Goal: Transaction & Acquisition: Purchase product/service

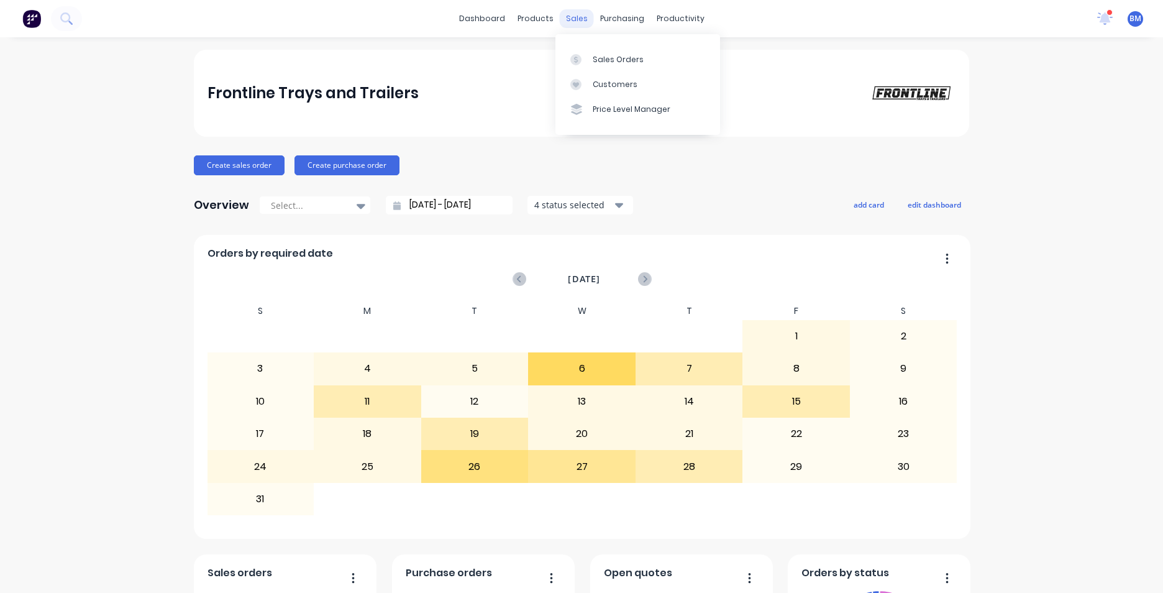
click at [574, 13] on div "sales" at bounding box center [577, 18] width 34 height 19
click at [607, 71] on link "Sales Orders" at bounding box center [638, 59] width 165 height 25
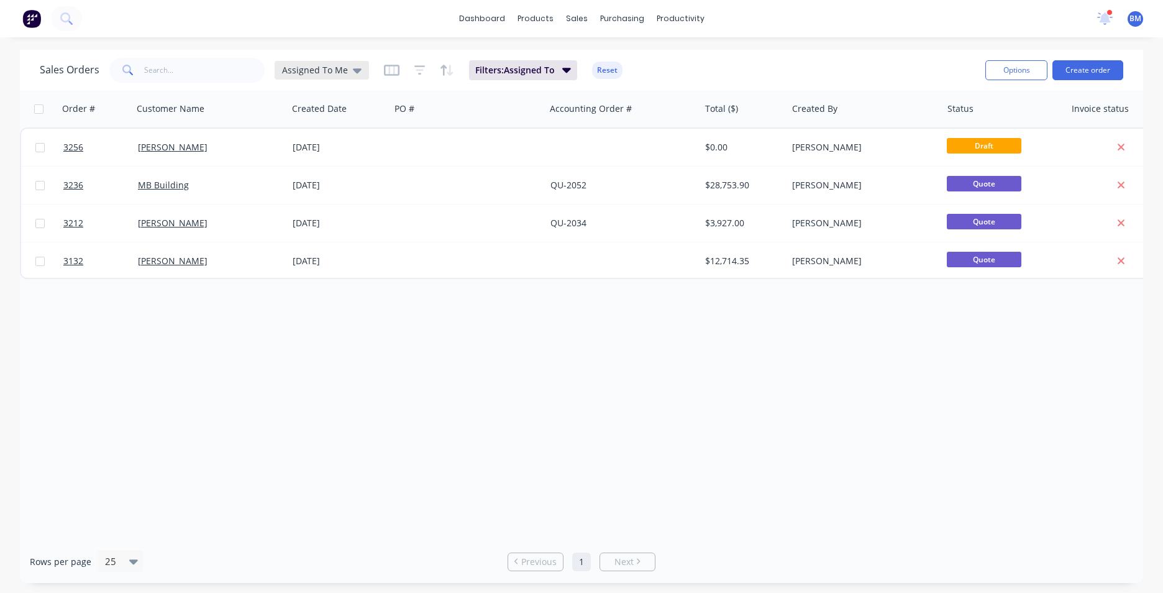
click at [359, 73] on div "Assigned To Me" at bounding box center [322, 70] width 94 height 19
click at [338, 176] on button "None" at bounding box center [349, 176] width 142 height 14
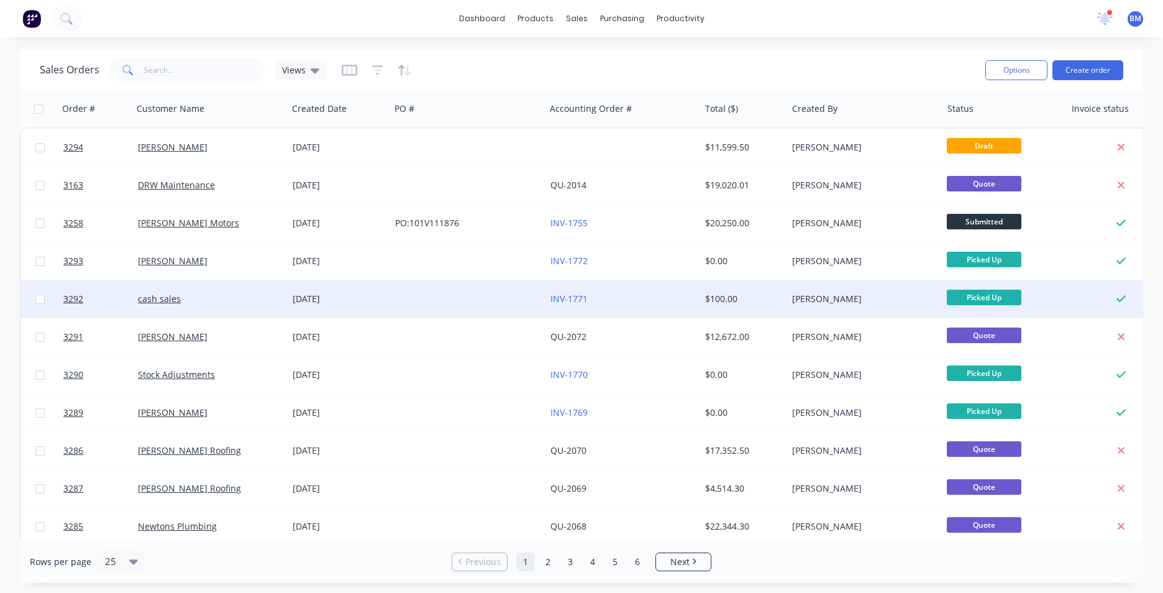
click at [241, 291] on div "cash sales" at bounding box center [210, 298] width 155 height 37
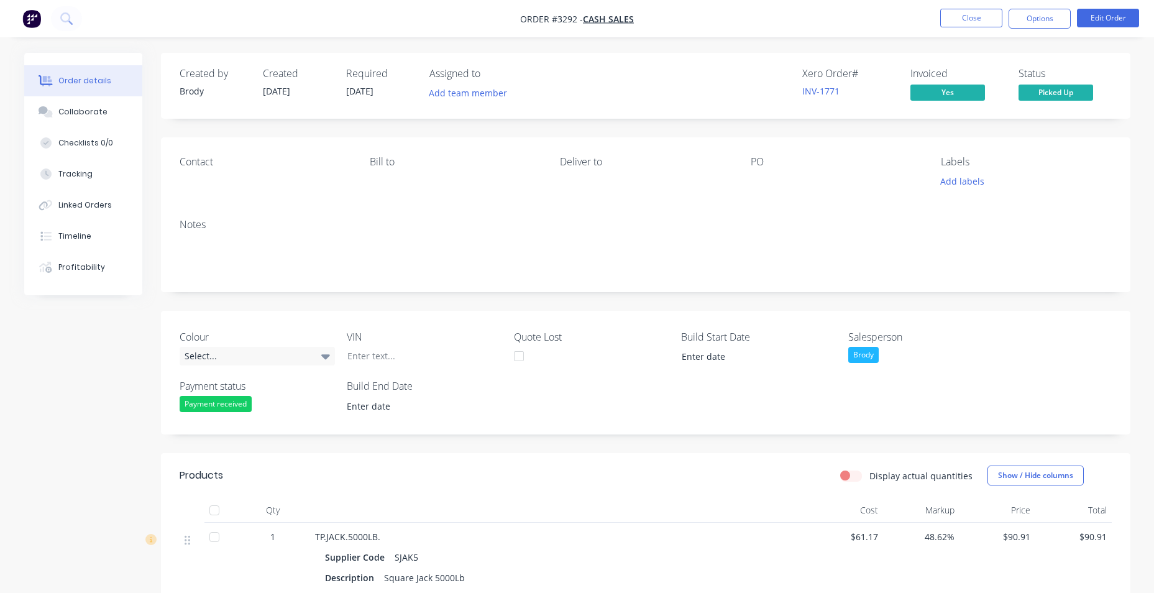
click at [1039, 29] on nav "Order #3292 - cash sales Close Options Edit Order" at bounding box center [577, 18] width 1154 height 37
click at [1044, 15] on button "Options" at bounding box center [1040, 19] width 62 height 20
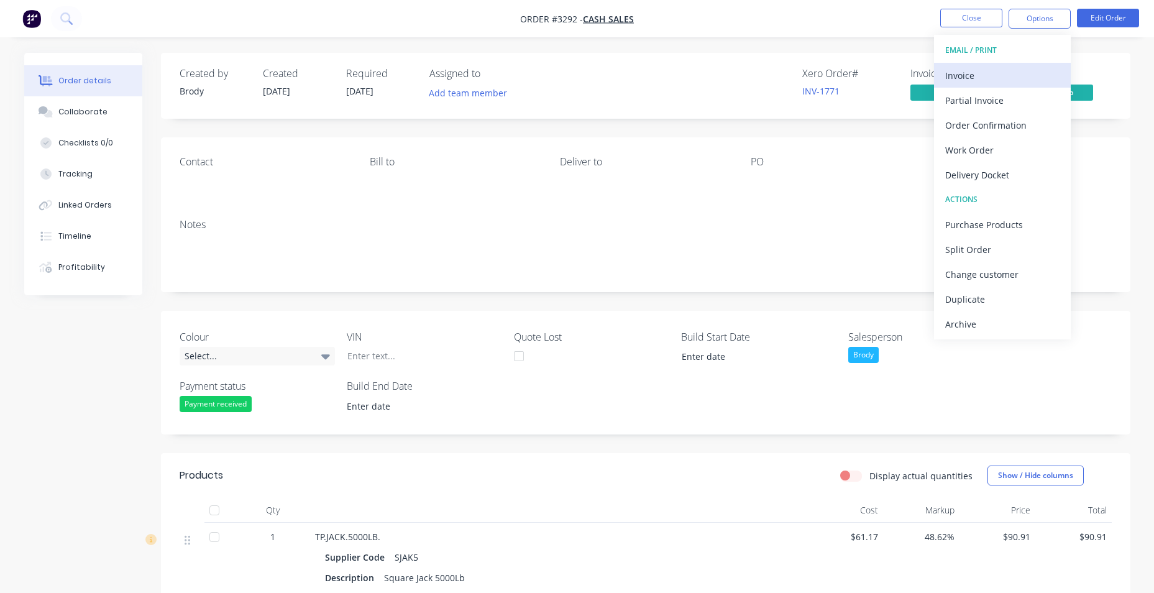
click at [976, 81] on div "Invoice" at bounding box center [1002, 75] width 114 height 18
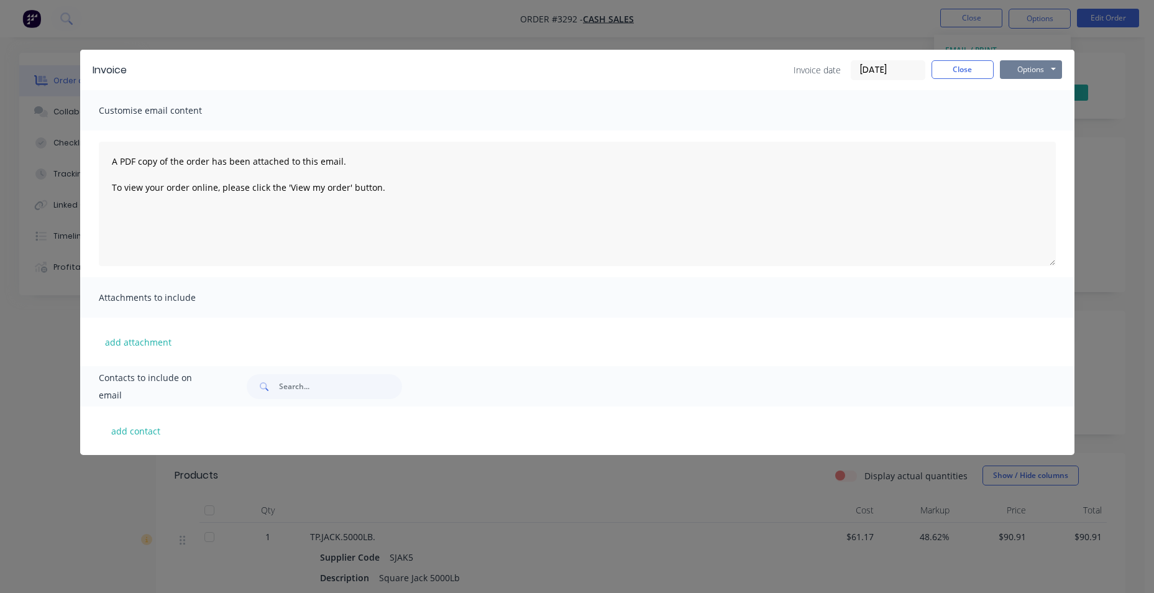
click at [1022, 69] on button "Options" at bounding box center [1031, 69] width 62 height 19
click at [142, 431] on button "add contact" at bounding box center [136, 430] width 75 height 19
select select "AU"
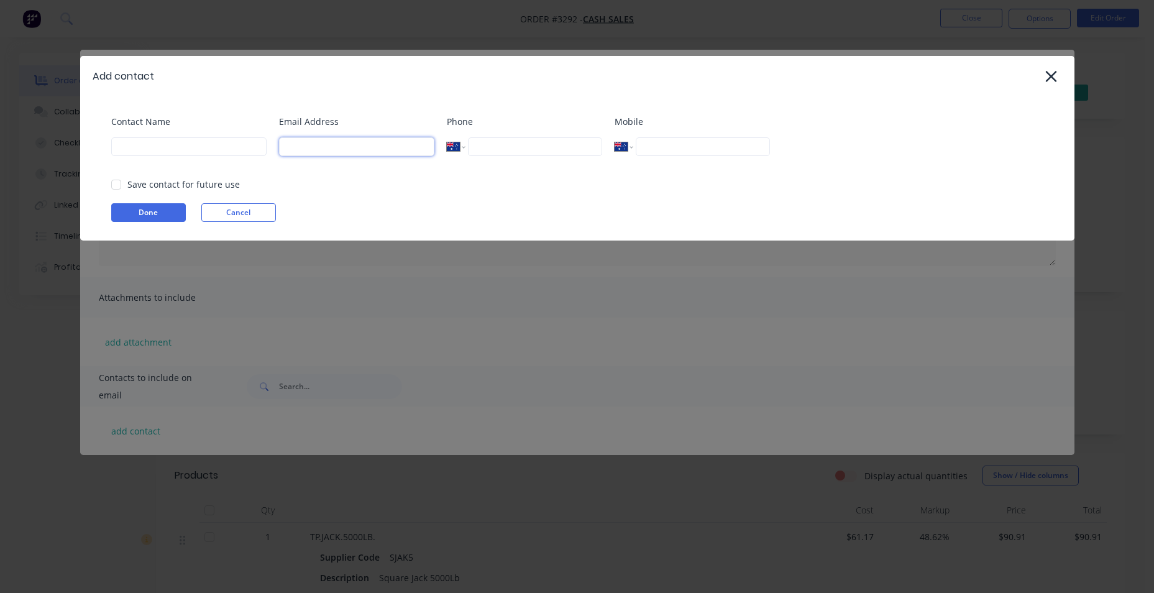
click at [301, 147] on input at bounding box center [356, 146] width 155 height 19
type input "[EMAIL_ADDRESS][DOMAIN_NAME]"
click at [147, 214] on button "Done" at bounding box center [148, 212] width 75 height 19
type input "BRADONPARK"
drag, startPoint x: 161, startPoint y: 212, endPoint x: 170, endPoint y: 211, distance: 8.8
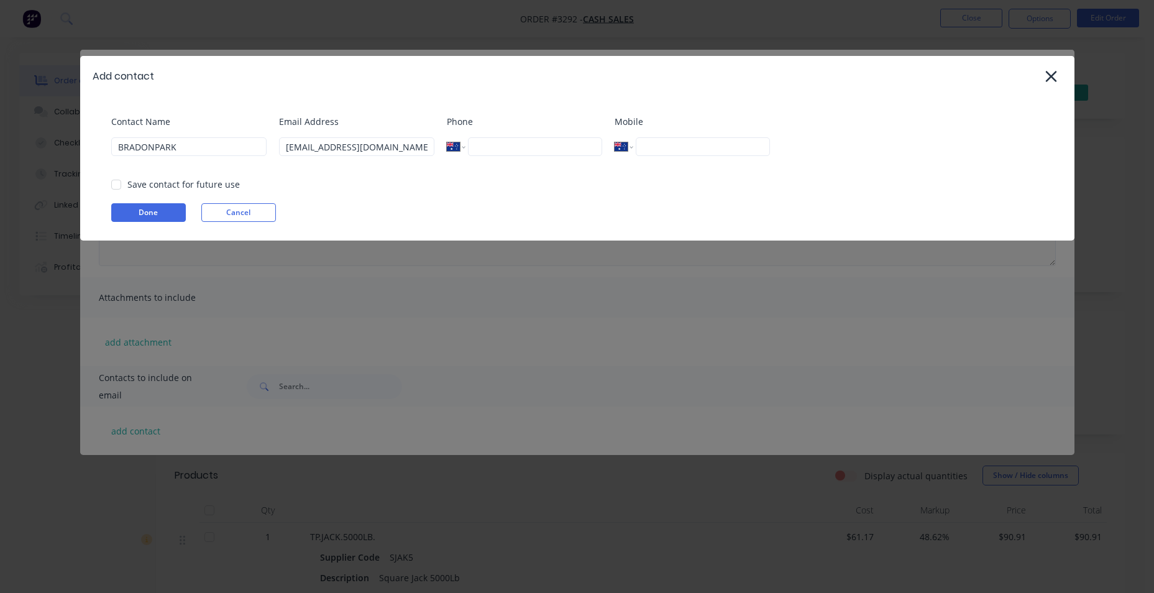
click at [163, 211] on button "Done" at bounding box center [148, 212] width 75 height 19
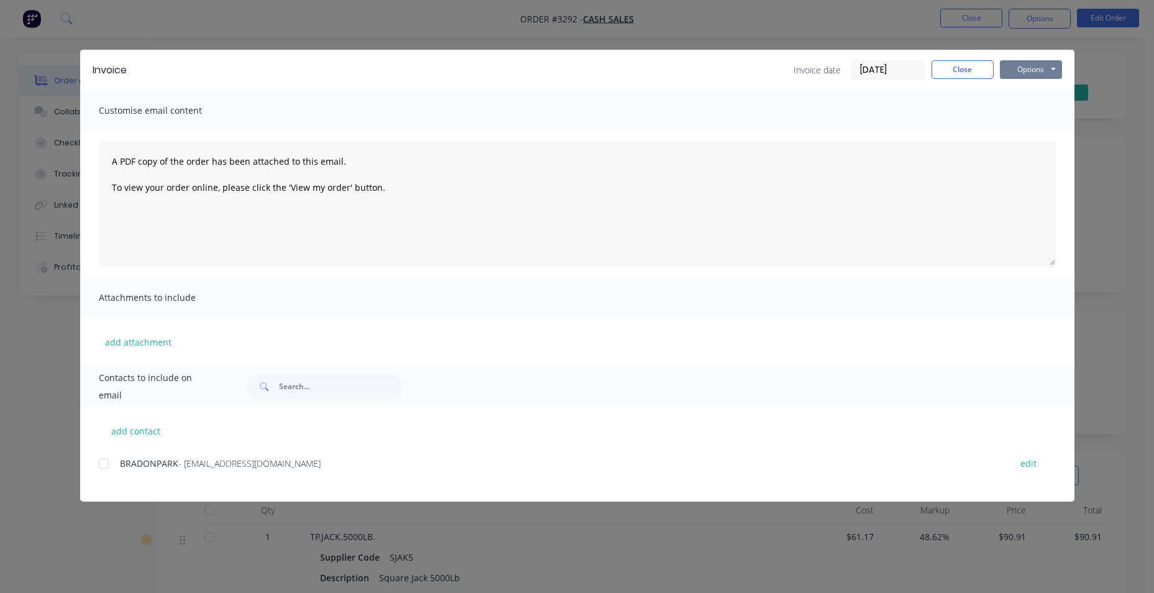
click at [1033, 70] on button "Options" at bounding box center [1031, 69] width 62 height 19
click at [1022, 127] on button "Email" at bounding box center [1040, 132] width 80 height 21
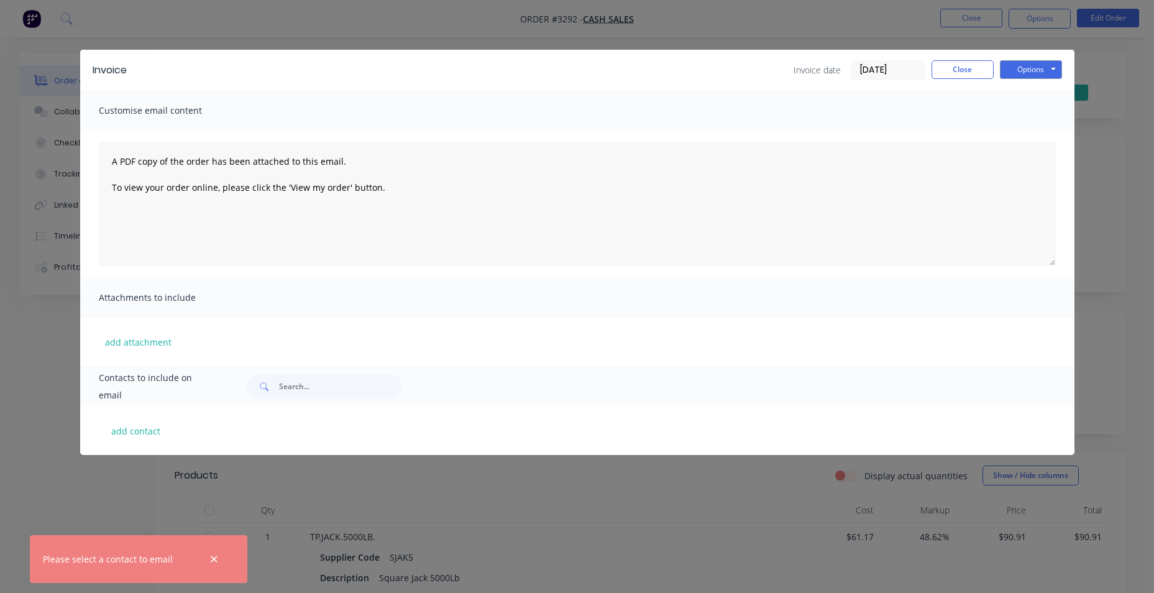
drag, startPoint x: 720, startPoint y: 432, endPoint x: 693, endPoint y: 432, distance: 26.7
click at [720, 432] on div "add contact" at bounding box center [577, 430] width 994 height 48
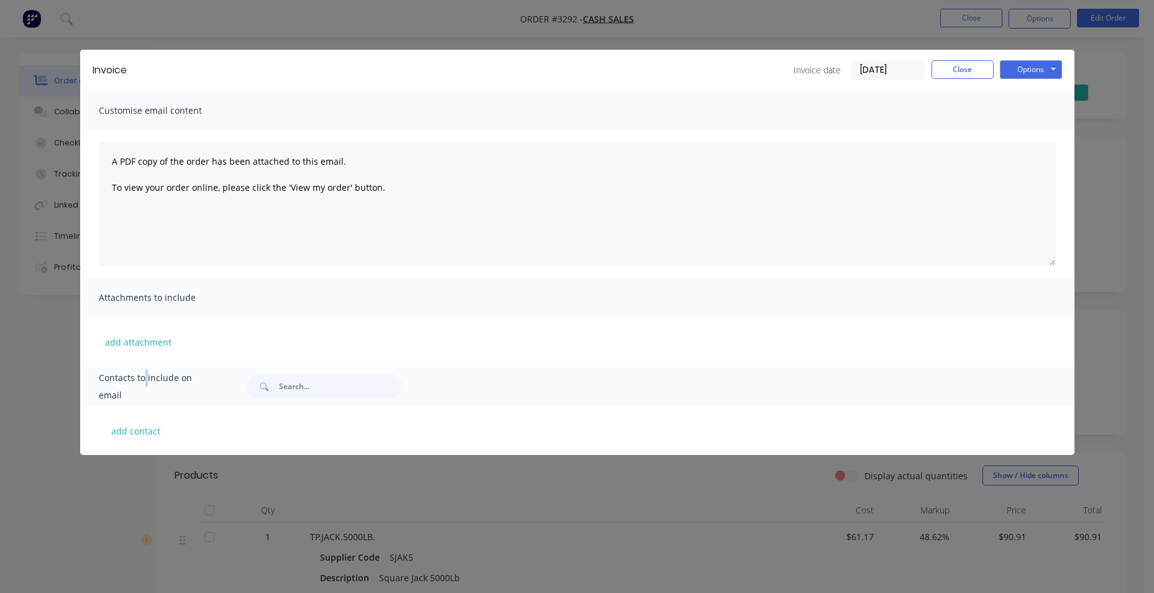
drag, startPoint x: 145, startPoint y: 377, endPoint x: 147, endPoint y: 383, distance: 6.3
click at [147, 380] on span "Contacts to include on email" at bounding box center [157, 386] width 117 height 35
click at [149, 435] on button "add contact" at bounding box center [136, 430] width 75 height 19
select select "AU"
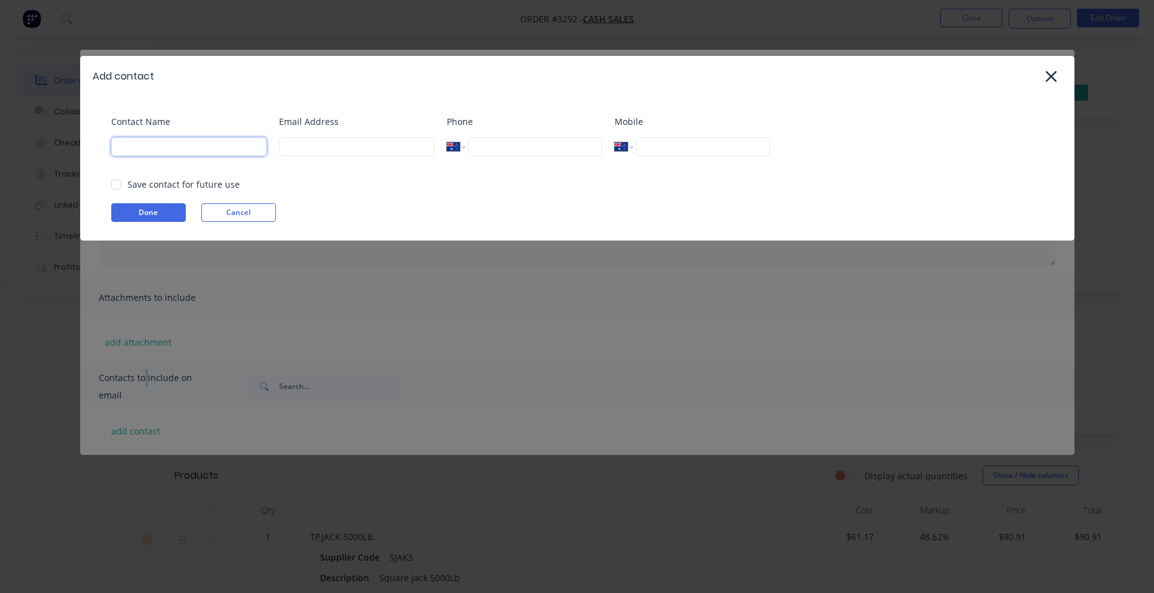
click at [128, 144] on input at bounding box center [188, 146] width 155 height 19
type input "BRADONPARK"
type input "[EMAIL_ADDRESS][DOMAIN_NAME]"
drag, startPoint x: 116, startPoint y: 182, endPoint x: 121, endPoint y: 204, distance: 22.2
click at [116, 183] on div at bounding box center [116, 184] width 25 height 25
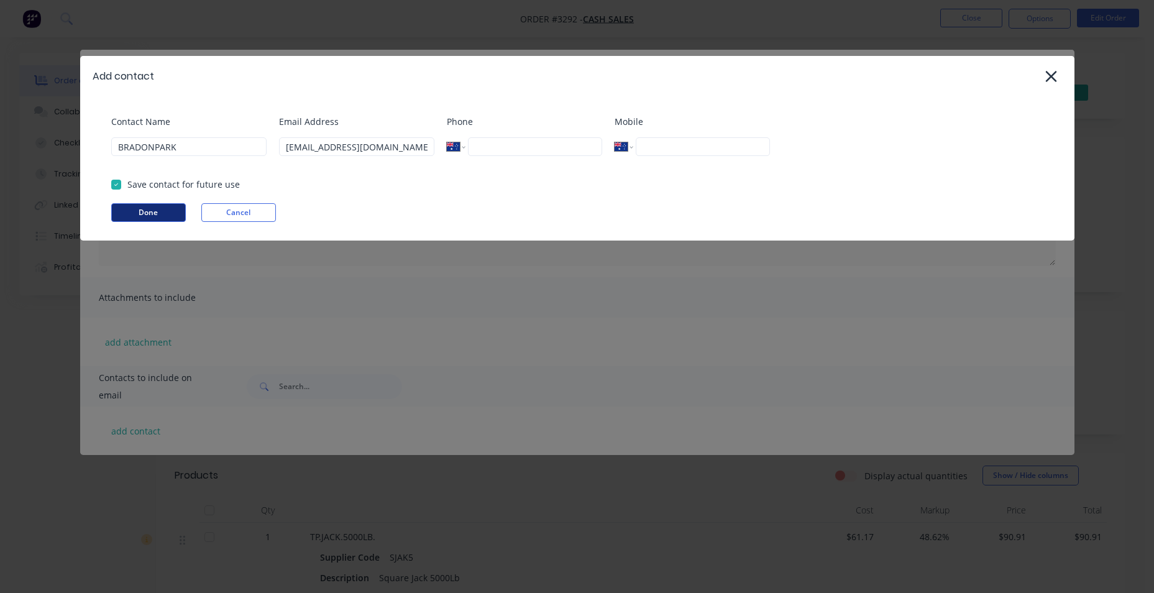
click at [129, 207] on button "Done" at bounding box center [148, 212] width 75 height 19
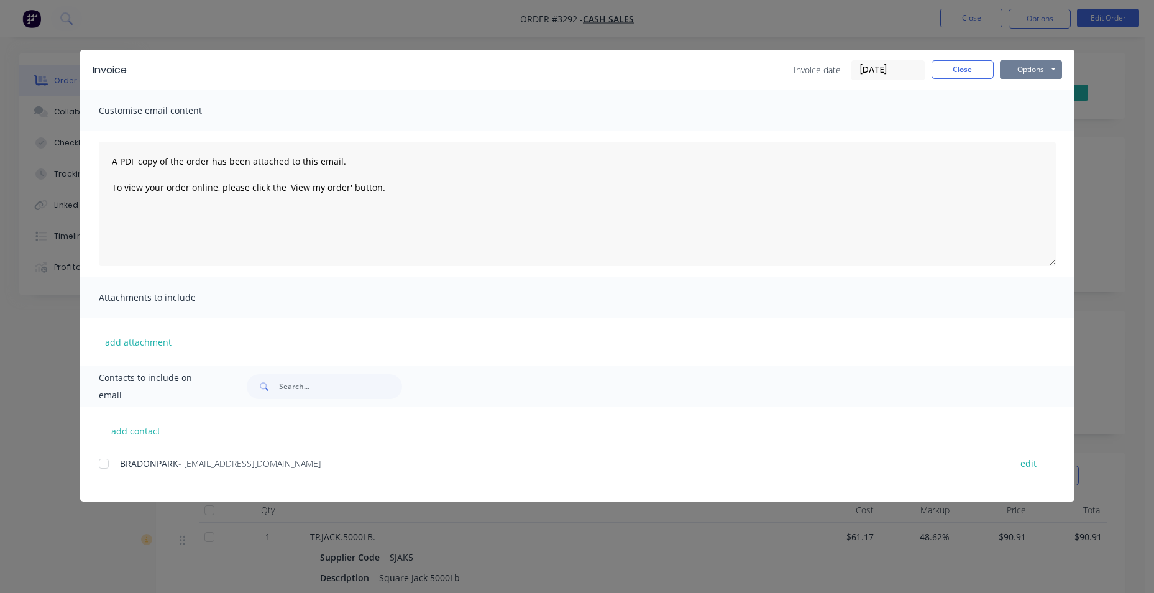
click at [1018, 64] on button "Options" at bounding box center [1031, 69] width 62 height 19
click at [1035, 129] on button "Email" at bounding box center [1040, 132] width 80 height 21
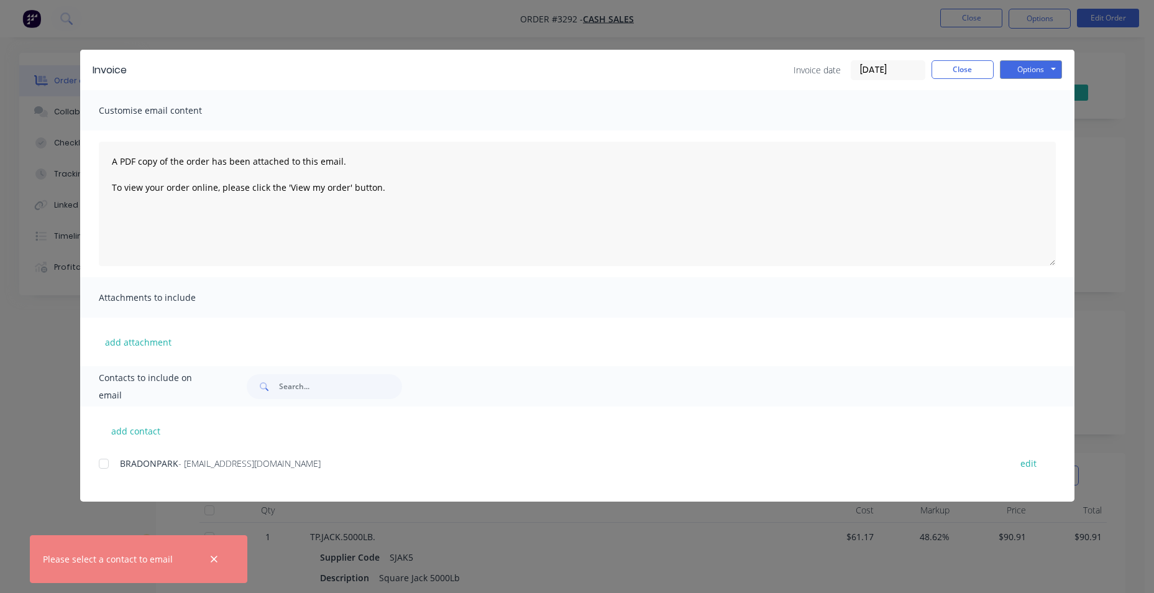
click at [108, 469] on div at bounding box center [103, 463] width 25 height 25
click at [1038, 70] on button "Options" at bounding box center [1031, 69] width 62 height 19
click at [1040, 130] on button "Email" at bounding box center [1040, 132] width 80 height 21
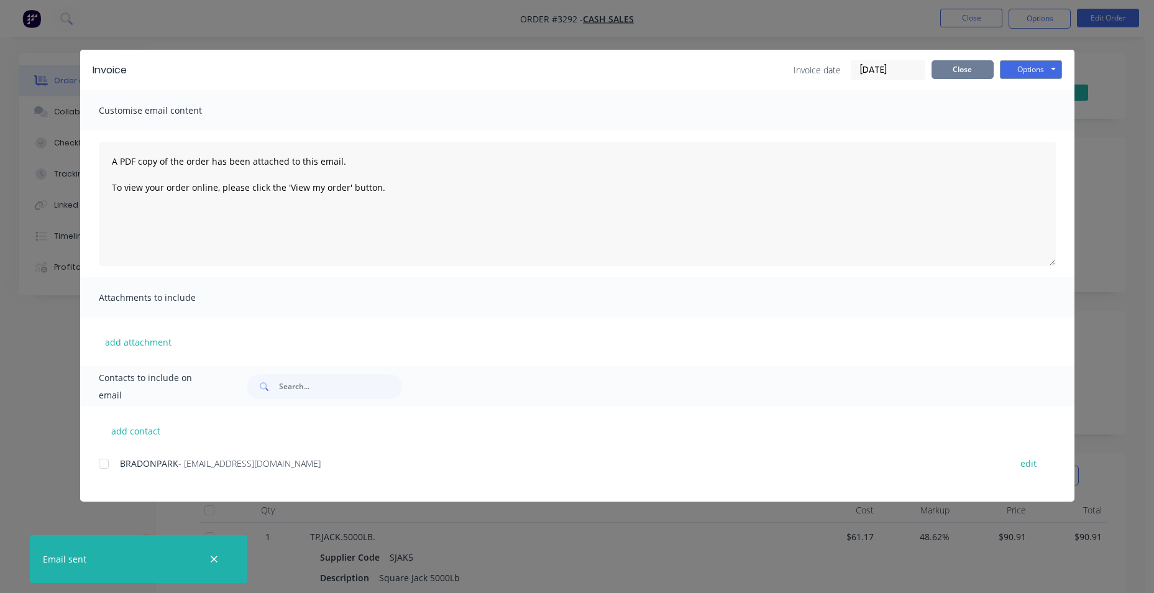
click at [975, 69] on button "Close" at bounding box center [962, 69] width 62 height 19
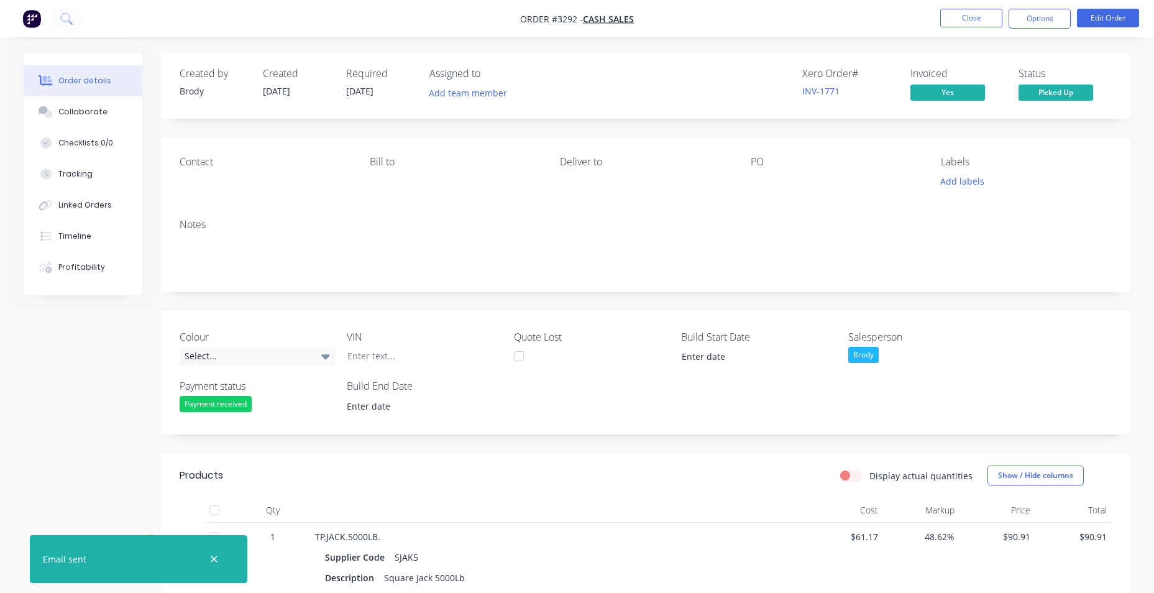
click at [29, 29] on nav "Order #3292 - cash sales Close Options Edit Order" at bounding box center [577, 18] width 1154 height 37
click at [31, 21] on img "button" at bounding box center [31, 18] width 19 height 19
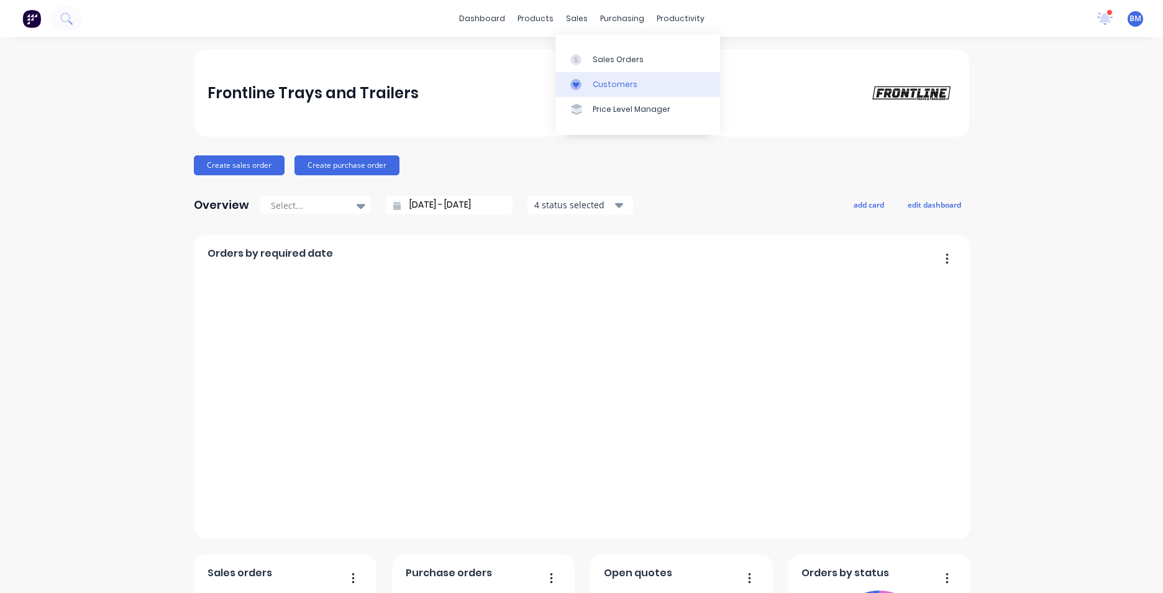
click at [598, 79] on div "Customers" at bounding box center [615, 84] width 45 height 11
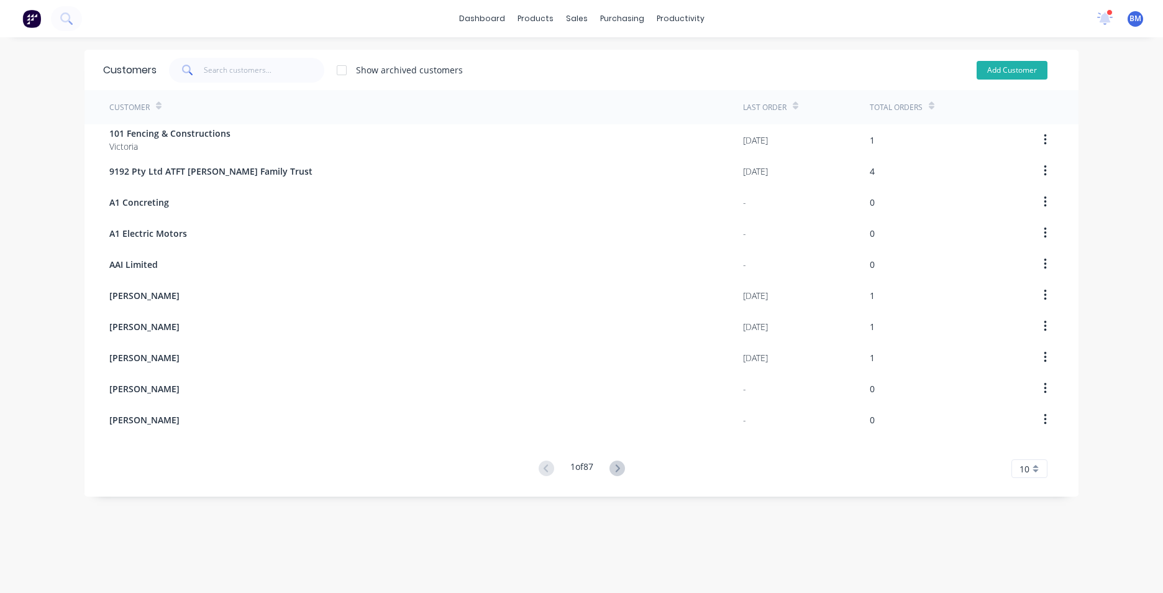
click at [992, 62] on button "Add Customer" at bounding box center [1012, 70] width 71 height 19
select select "AU"
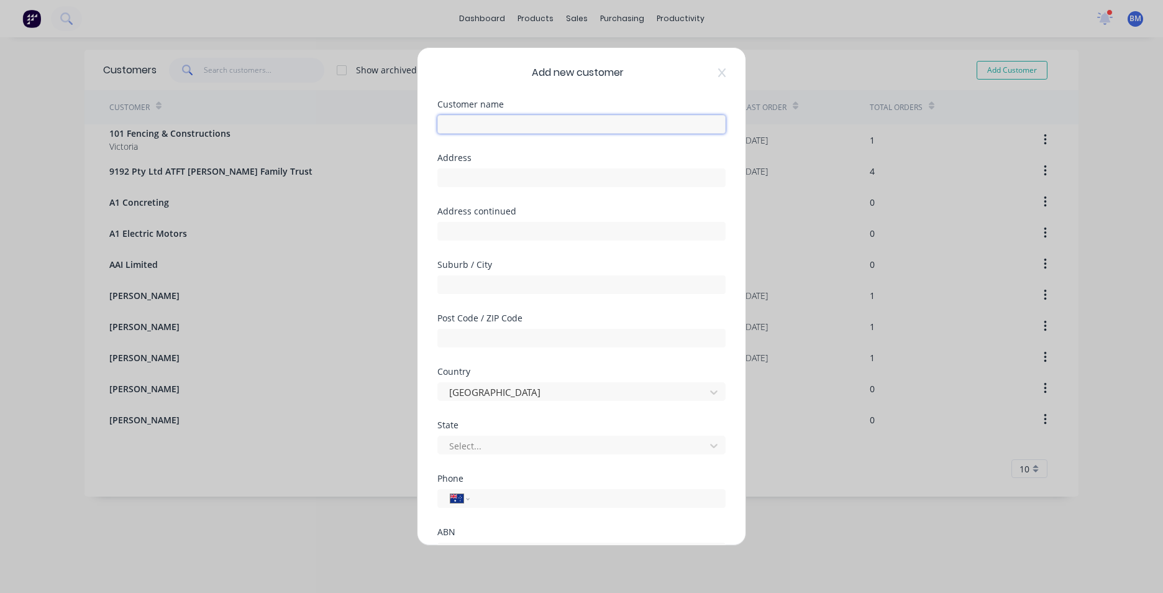
click at [581, 123] on input "text" at bounding box center [581, 124] width 288 height 19
type input "[PERSON_NAME]"
click at [510, 505] on input "tel" at bounding box center [595, 499] width 234 height 14
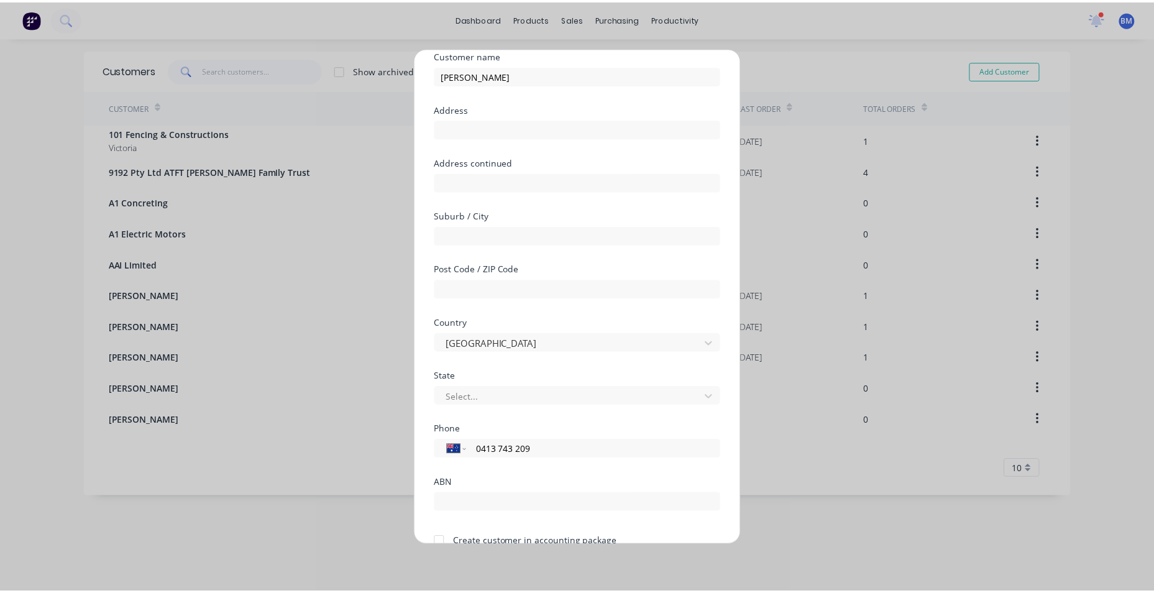
scroll to position [109, 0]
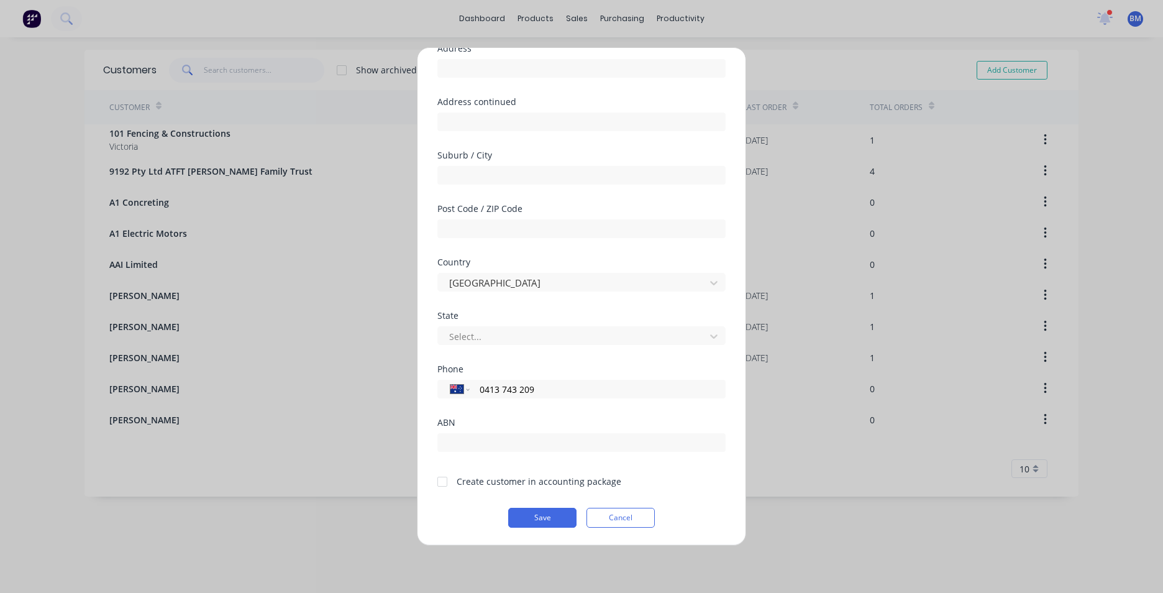
type input "0413 743 209"
drag, startPoint x: 441, startPoint y: 480, endPoint x: 465, endPoint y: 506, distance: 34.7
click at [442, 481] on div at bounding box center [442, 481] width 25 height 25
click at [537, 521] on button "Save" at bounding box center [542, 518] width 68 height 20
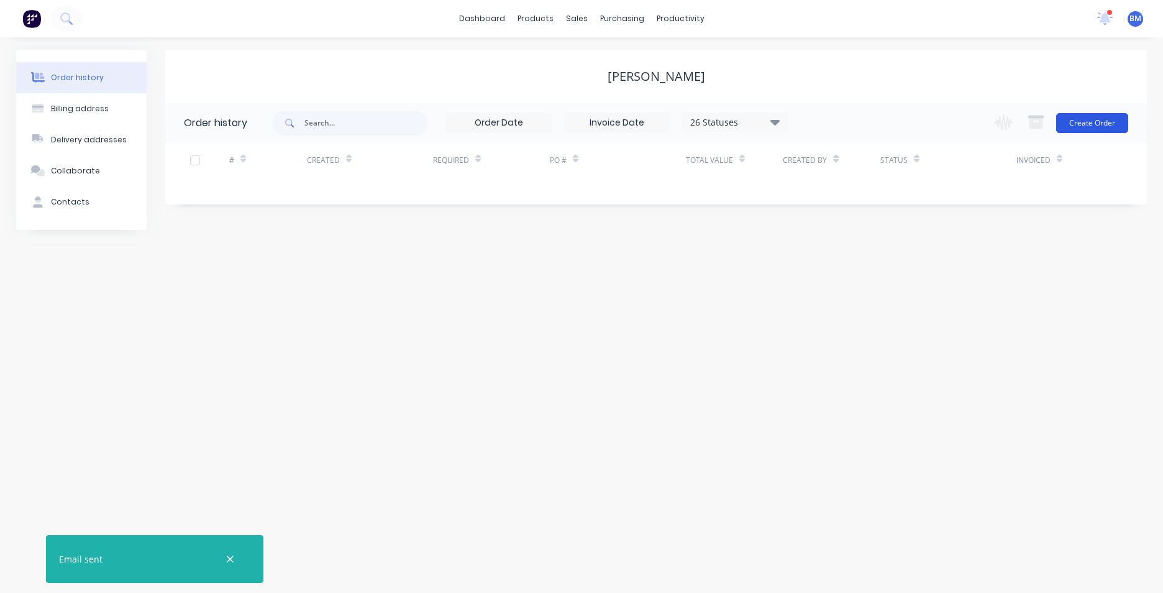
click at [1098, 129] on button "Create Order" at bounding box center [1092, 123] width 72 height 20
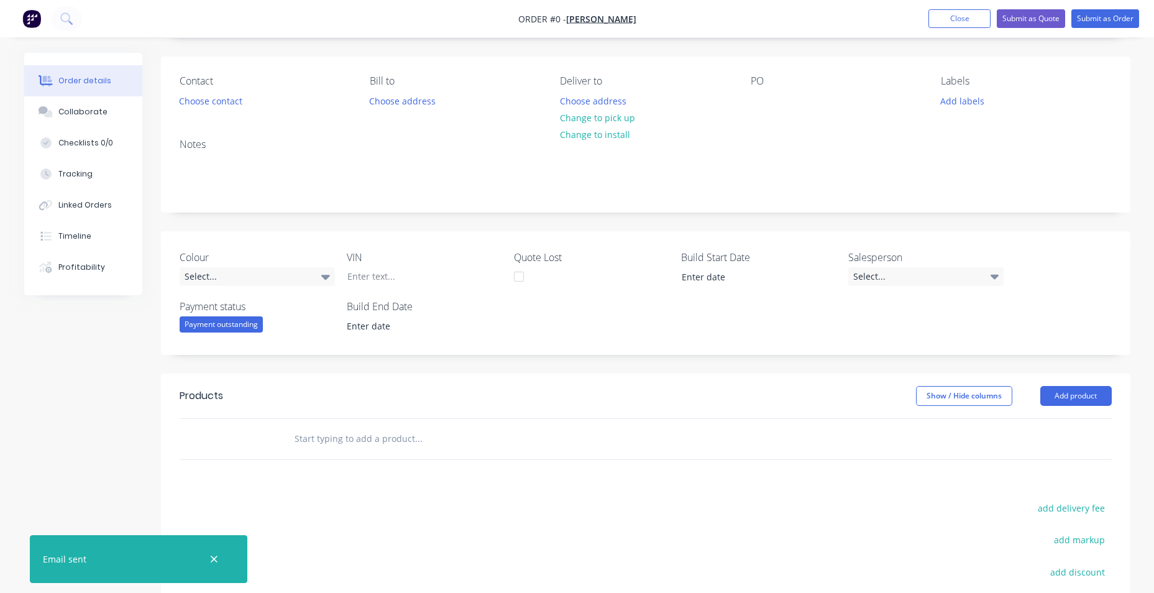
scroll to position [249, 0]
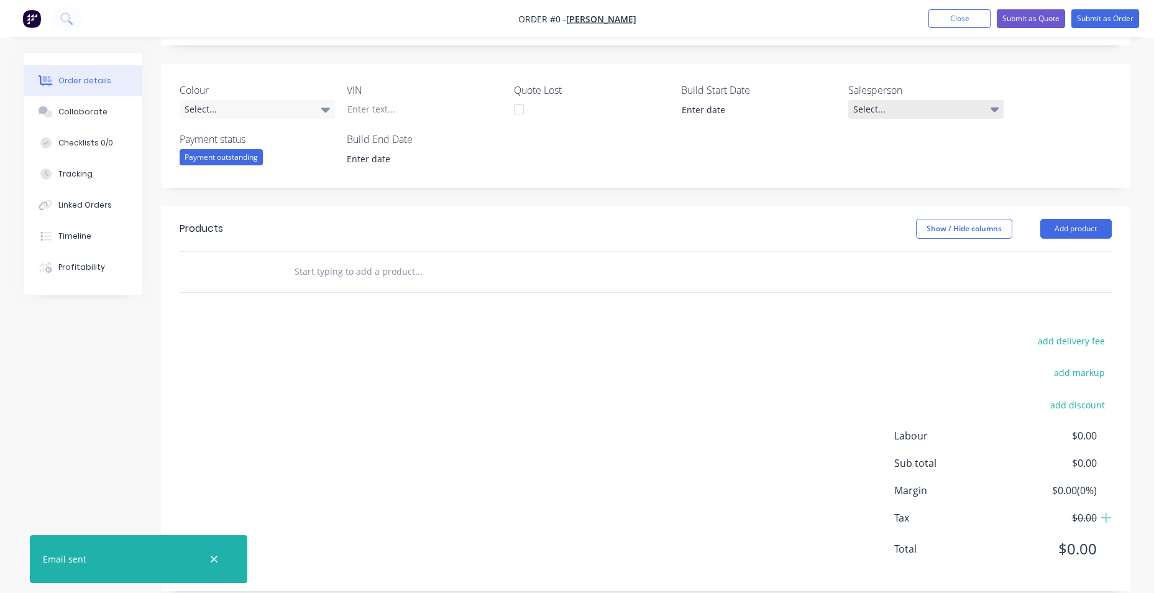
click at [989, 114] on div "Select..." at bounding box center [925, 109] width 155 height 19
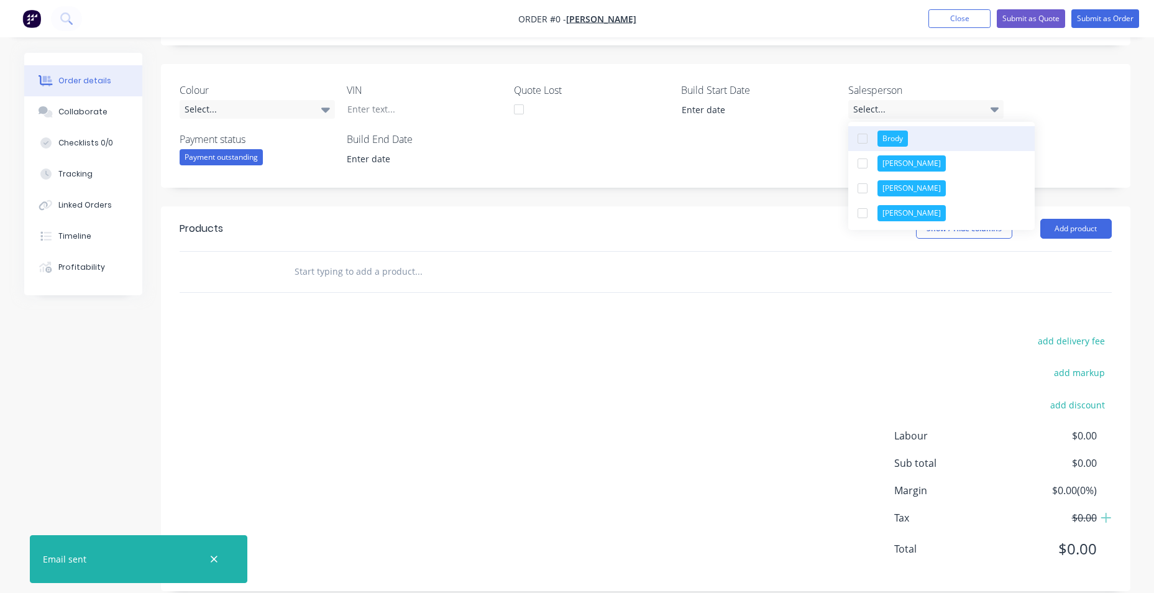
click at [951, 139] on button "Brody" at bounding box center [941, 138] width 186 height 25
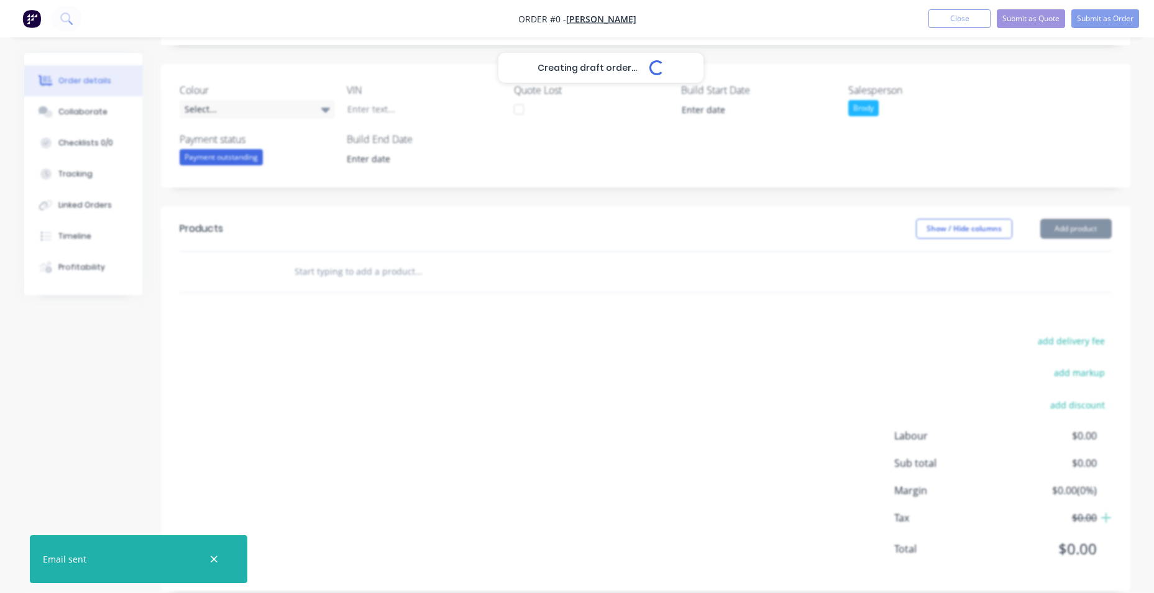
drag, startPoint x: 1110, startPoint y: 99, endPoint x: 1099, endPoint y: 157, distance: 58.3
click at [1109, 100] on div "Creating draft order... Loading... Order details Collaborate Checklists 0/0 Tra…" at bounding box center [577, 206] width 1131 height 805
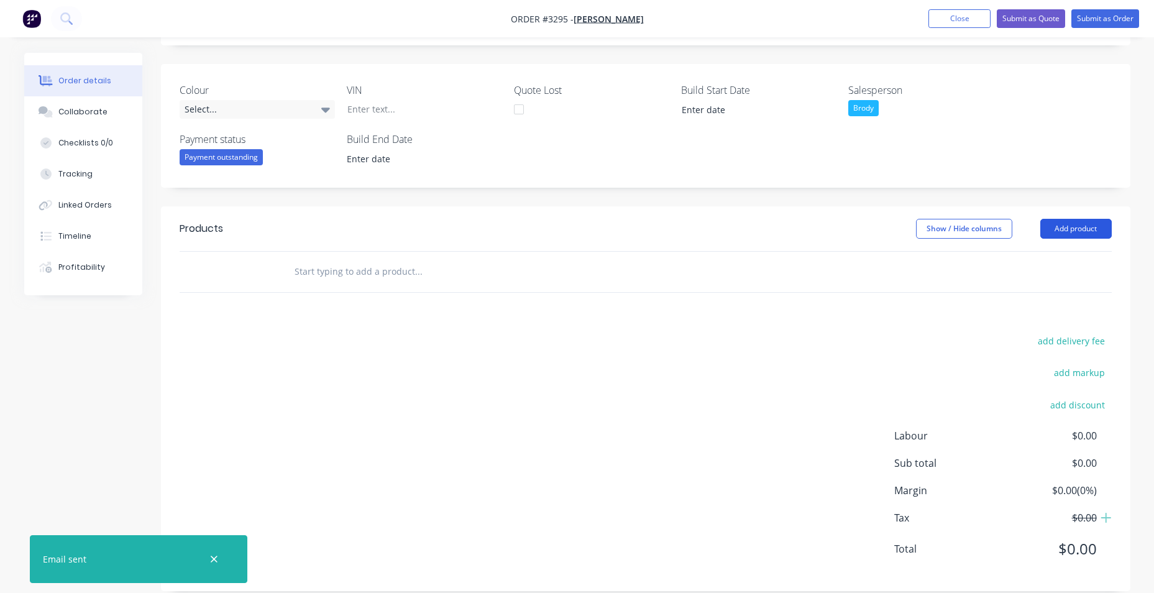
click at [1091, 227] on button "Add product" at bounding box center [1075, 229] width 71 height 20
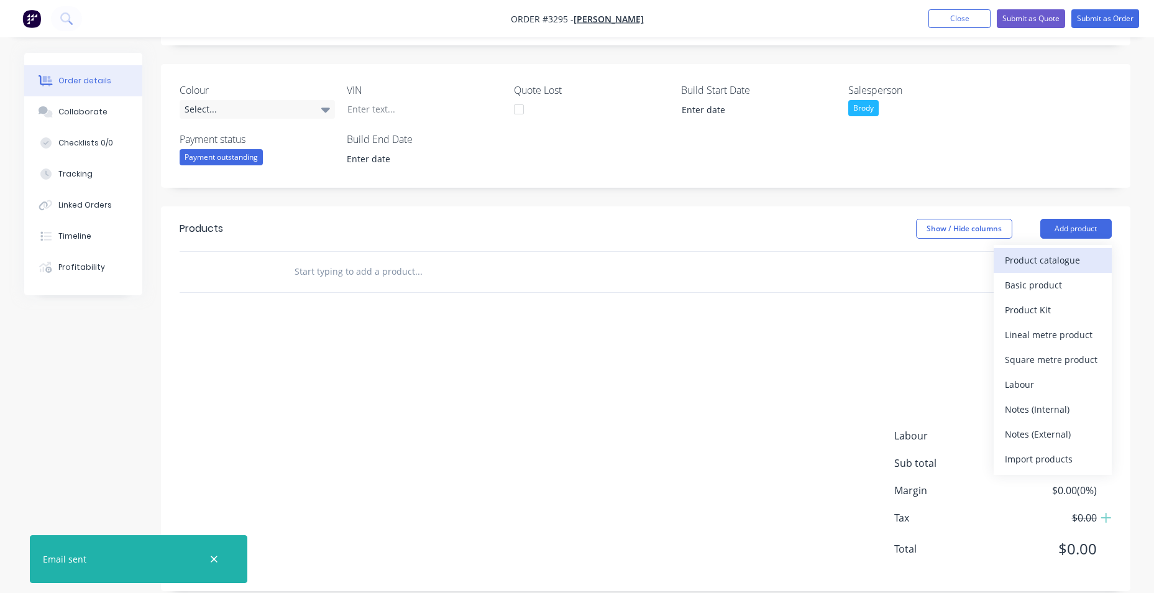
click at [1042, 270] on button "Product catalogue" at bounding box center [1053, 260] width 118 height 25
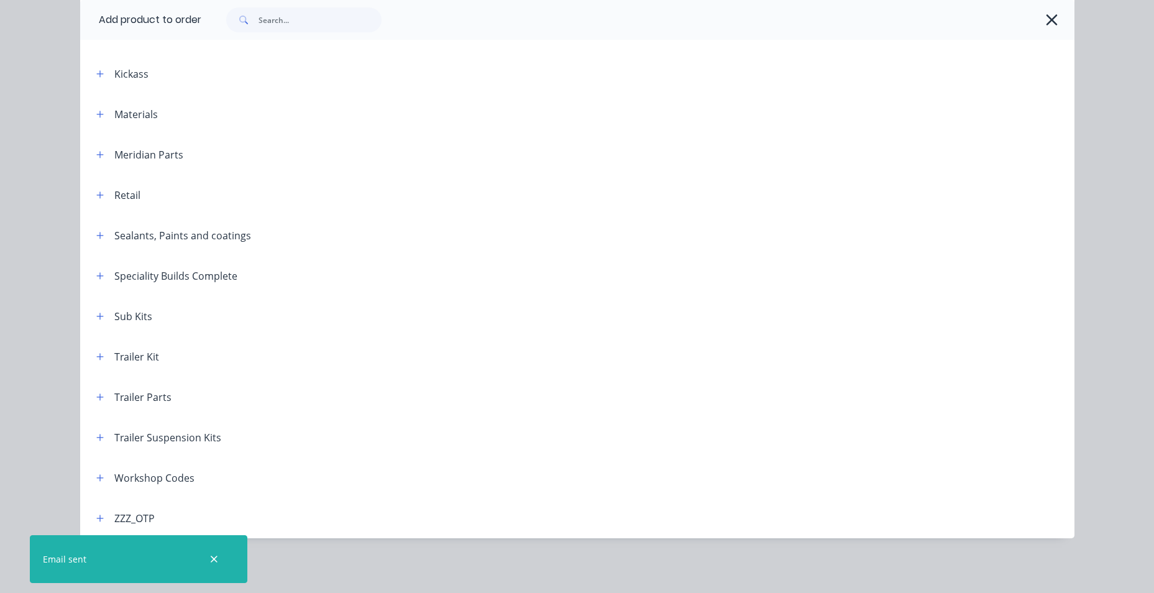
scroll to position [283, 0]
click at [96, 480] on icon "button" at bounding box center [99, 477] width 7 height 9
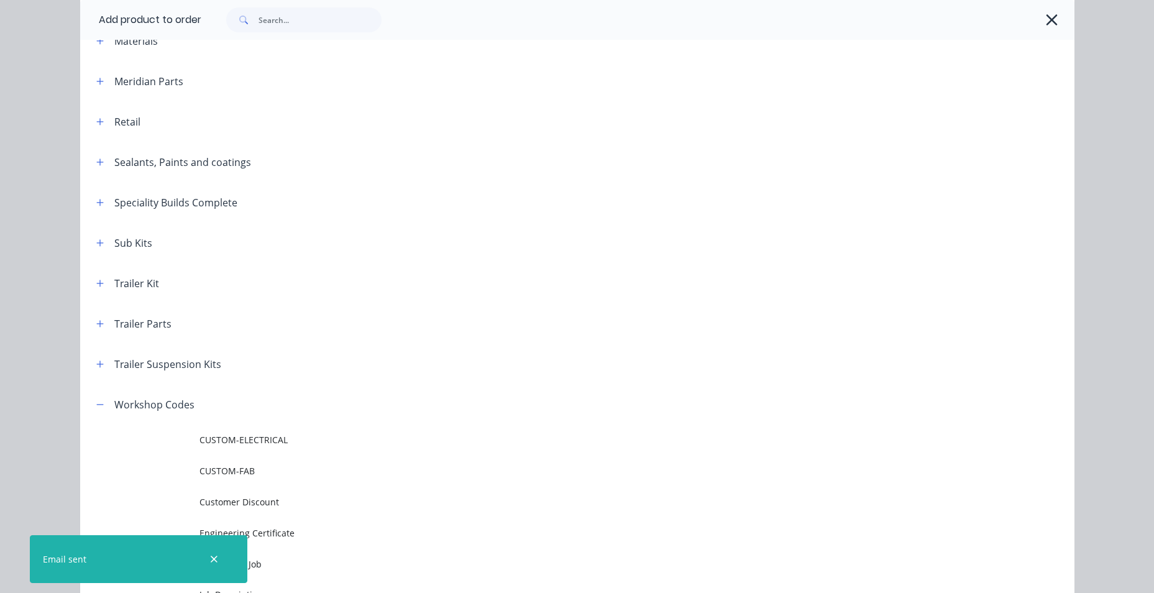
scroll to position [592, 0]
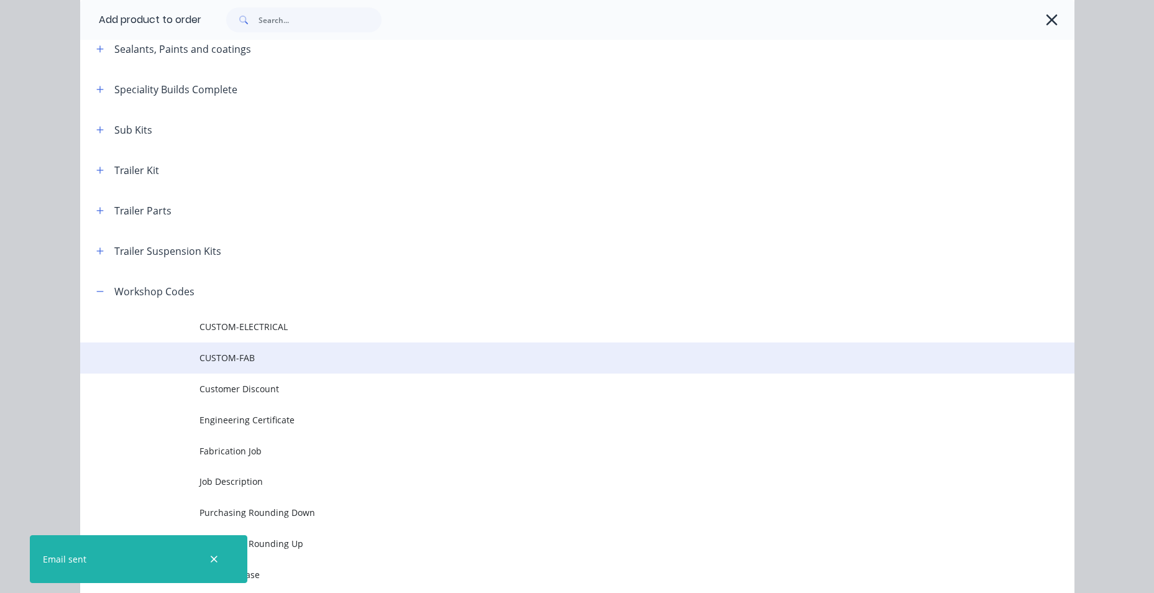
click at [157, 359] on td at bounding box center [139, 357] width 119 height 31
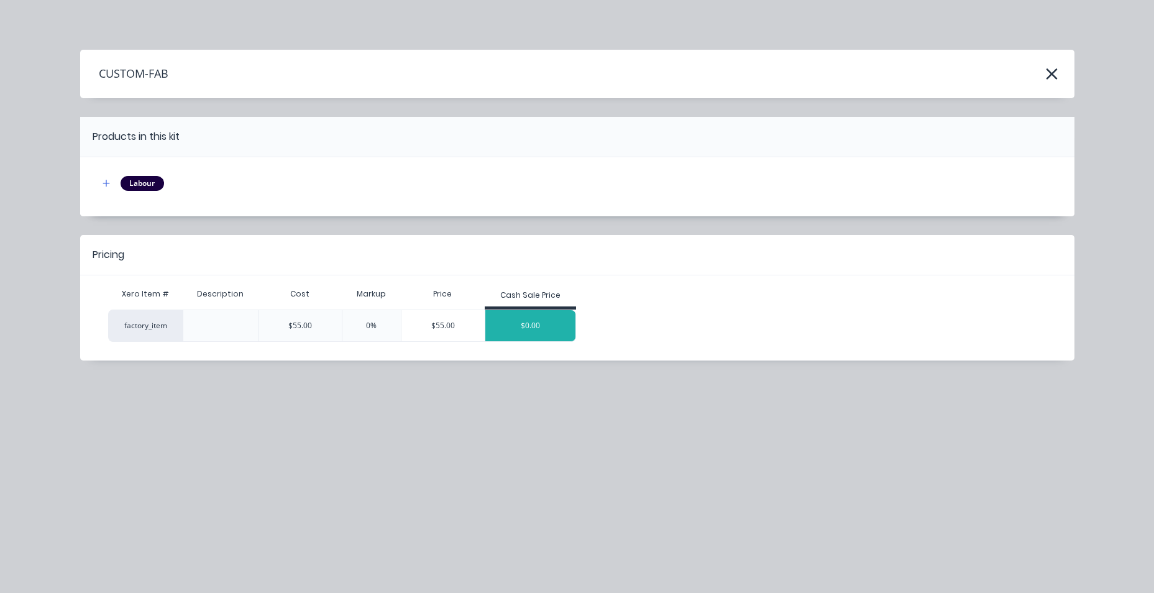
click at [545, 328] on div "$0.00" at bounding box center [530, 325] width 91 height 31
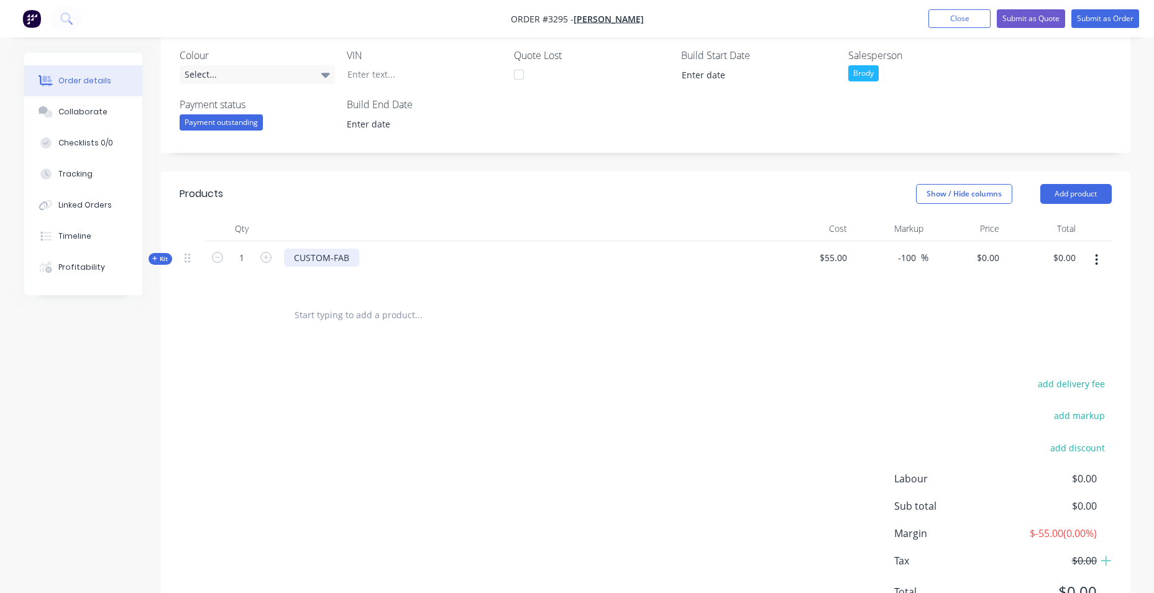
click at [327, 263] on div "CUSTOM-FAB" at bounding box center [321, 258] width 75 height 18
click at [348, 260] on div "CUSTOM-FAB" at bounding box center [321, 258] width 75 height 18
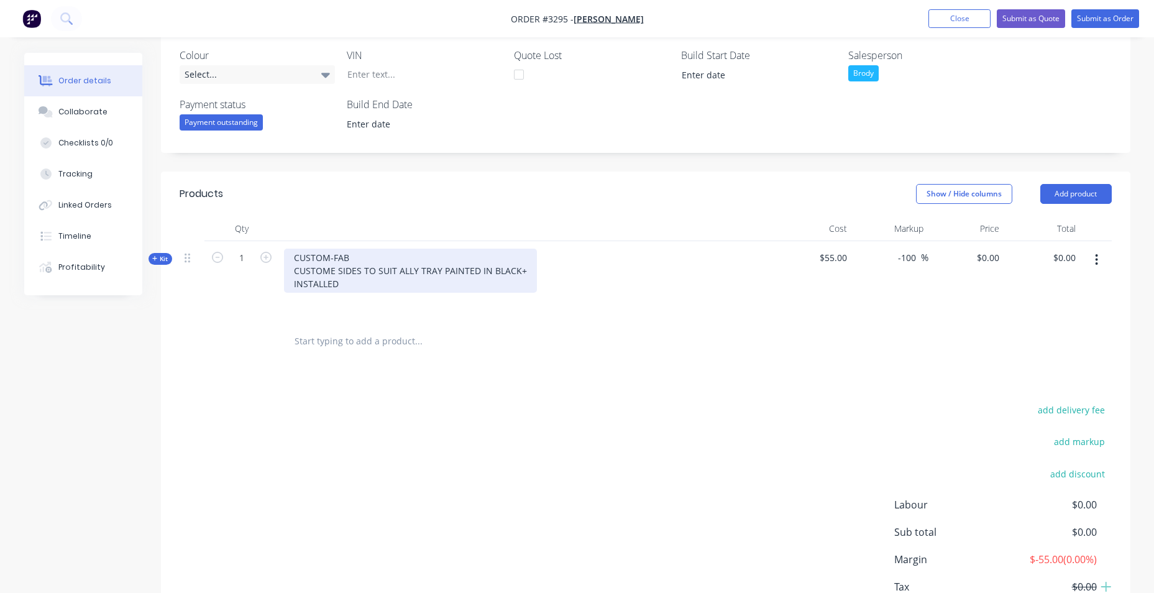
click at [341, 282] on div "CUSTOM-FAB CUSTOME SIDES TO SUIT ALLY TRAY PAINTED IN BLACK+ INSTALLED" at bounding box center [410, 271] width 253 height 44
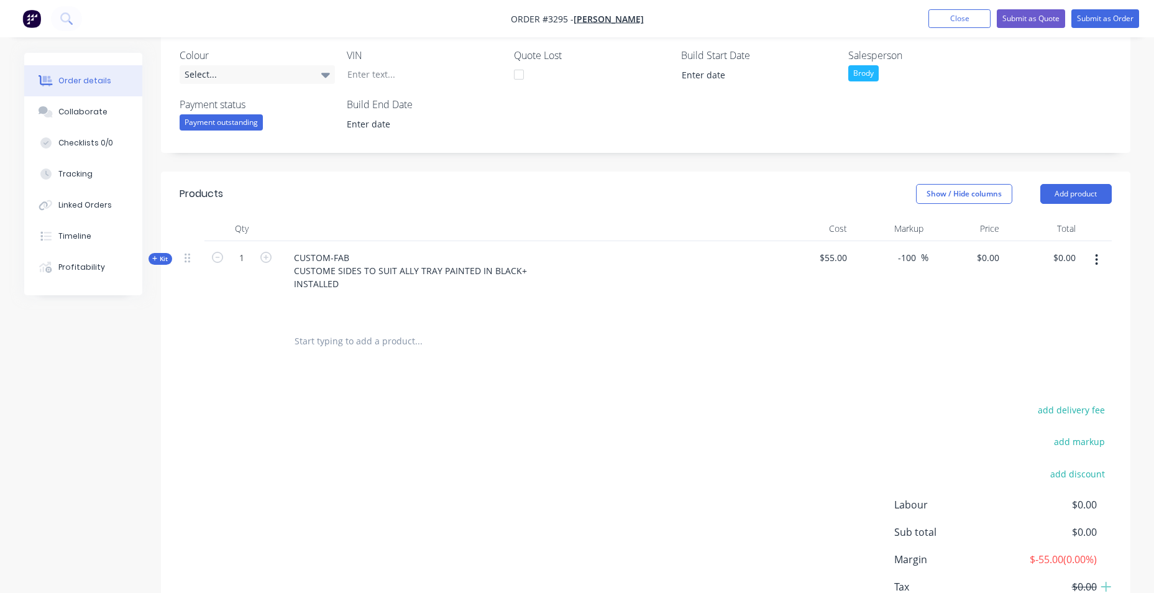
click at [1072, 267] on div "$0.00 $0.00" at bounding box center [1042, 281] width 76 height 80
click at [818, 258] on span "$55.00" at bounding box center [814, 257] width 66 height 13
click at [831, 258] on span "$55.00" at bounding box center [814, 257] width 66 height 13
drag, startPoint x: 807, startPoint y: 262, endPoint x: 828, endPoint y: 258, distance: 22.1
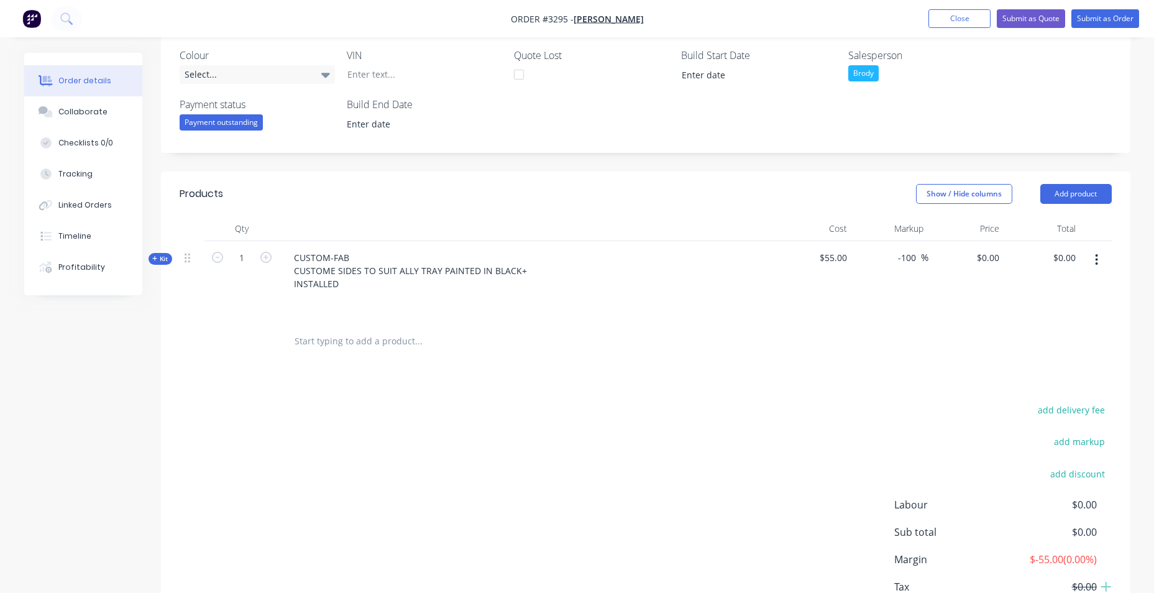
click at [828, 258] on span "$55.00" at bounding box center [814, 257] width 66 height 13
click at [845, 258] on span "$55.00" at bounding box center [814, 257] width 66 height 13
click at [1068, 259] on input "0.00" at bounding box center [1066, 258] width 29 height 18
type input "899"
type input "1534.55"
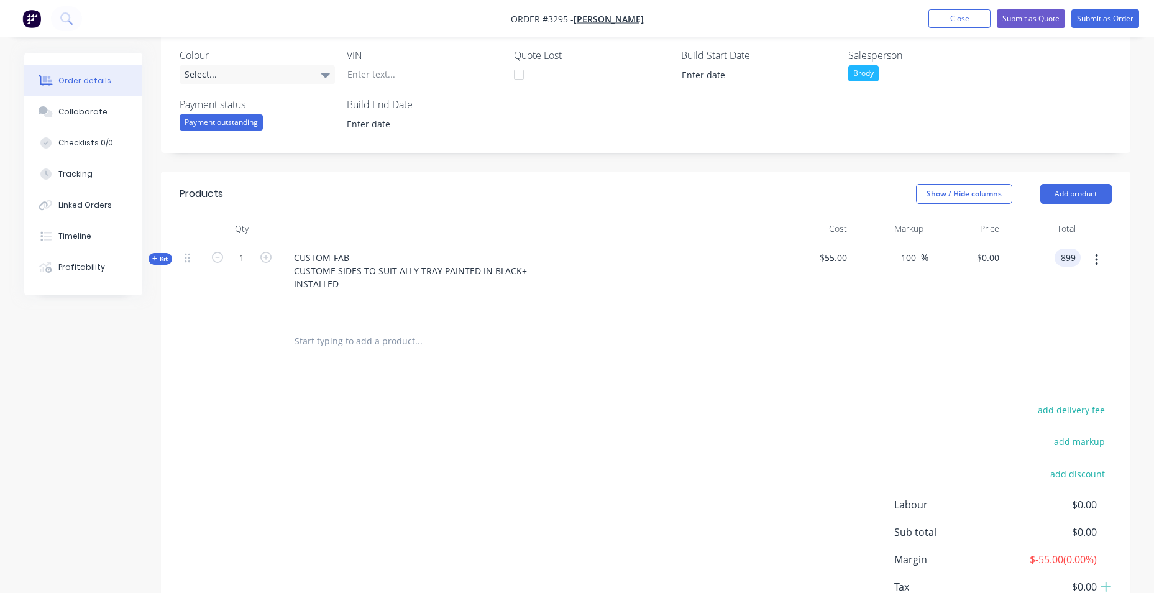
type input "$899.00"
click at [998, 362] on div "Products Show / Hide columns Add product Qty Cost Markup Price Total Kit 1 CUST…" at bounding box center [645, 416] width 969 height 488
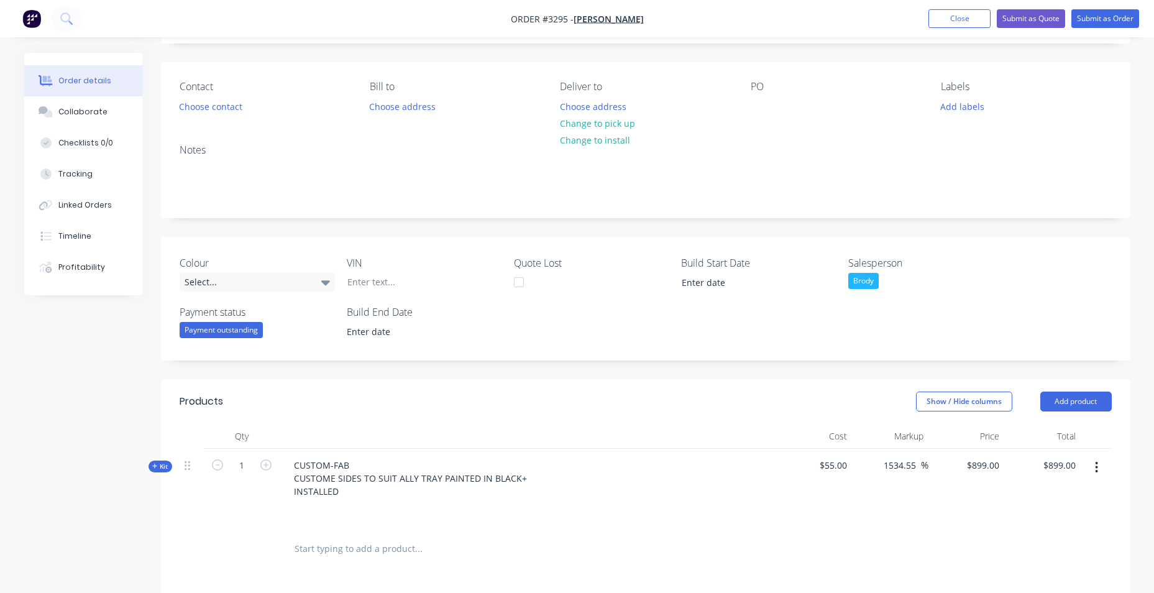
scroll to position [249, 0]
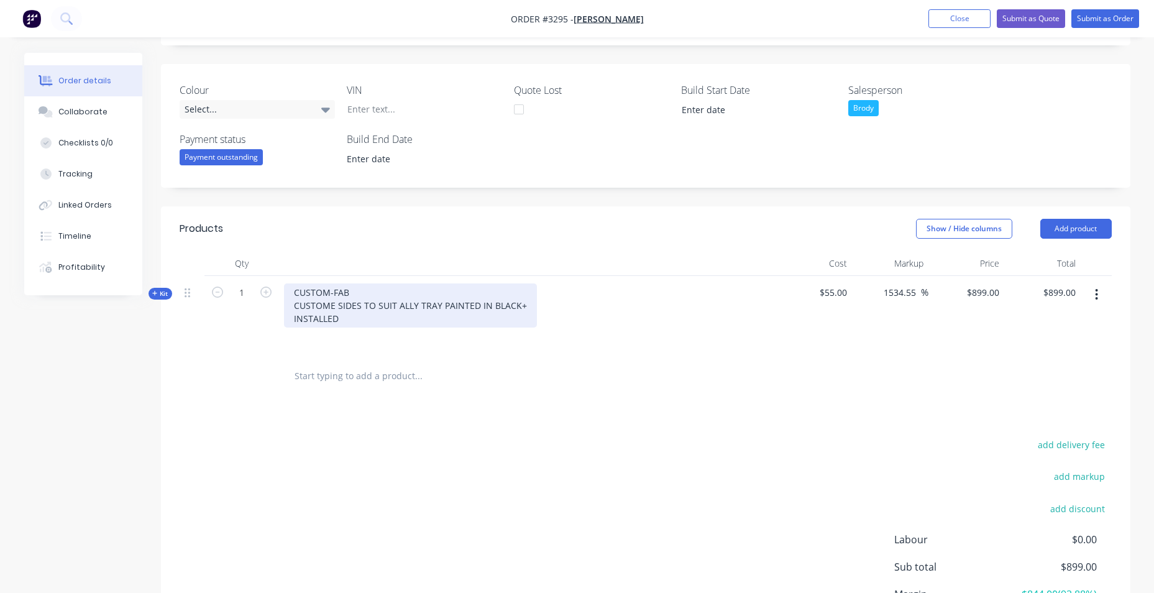
click at [397, 315] on div "CUSTOM-FAB CUSTOME SIDES TO SUIT ALLY TRAY PAINTED IN BLACK+ INSTALLED" at bounding box center [410, 305] width 253 height 44
click at [411, 306] on div "CUSTOM-FAB CUSTOME SIDES TO SUIT ALLY TRAY PAINTED IN BLACK+ INSTALLED" at bounding box center [410, 305] width 253 height 44
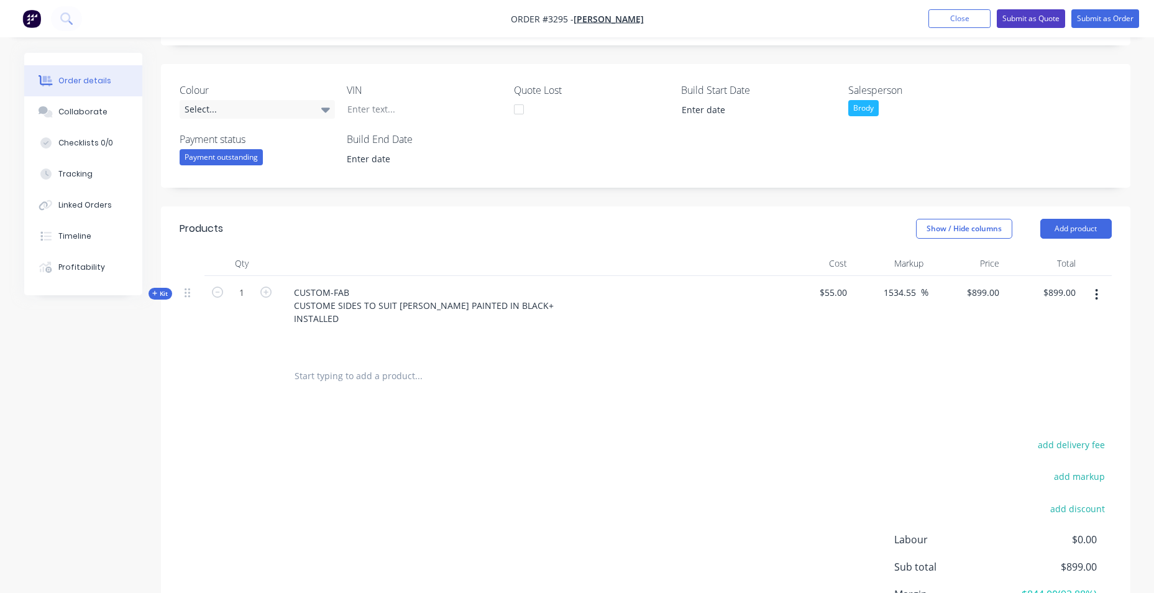
click at [1043, 14] on button "Submit as Quote" at bounding box center [1031, 18] width 68 height 19
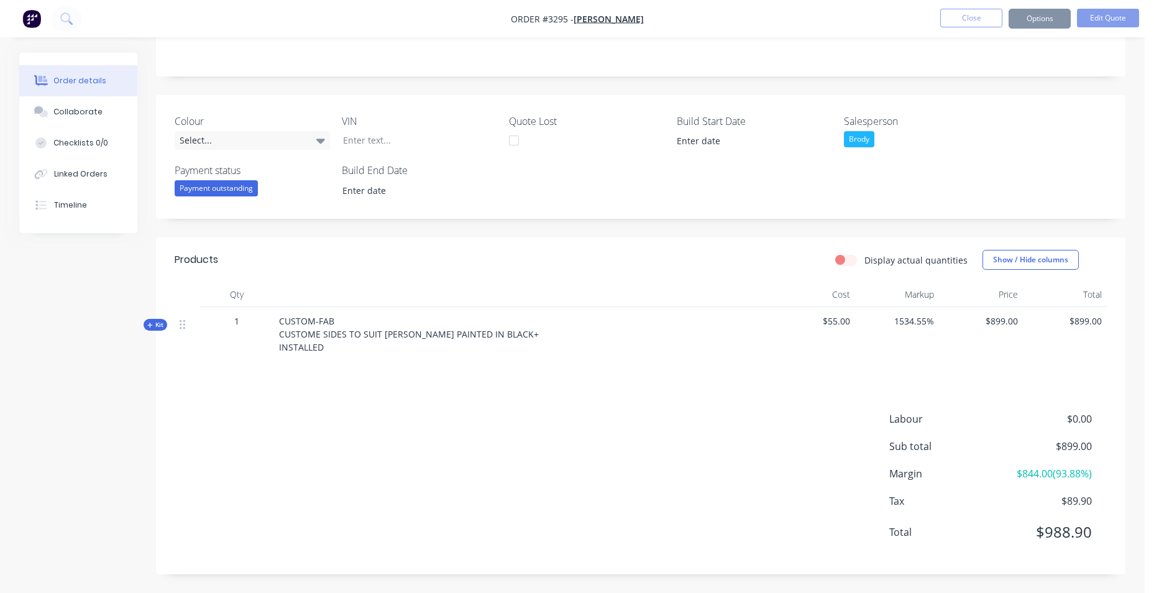
scroll to position [0, 0]
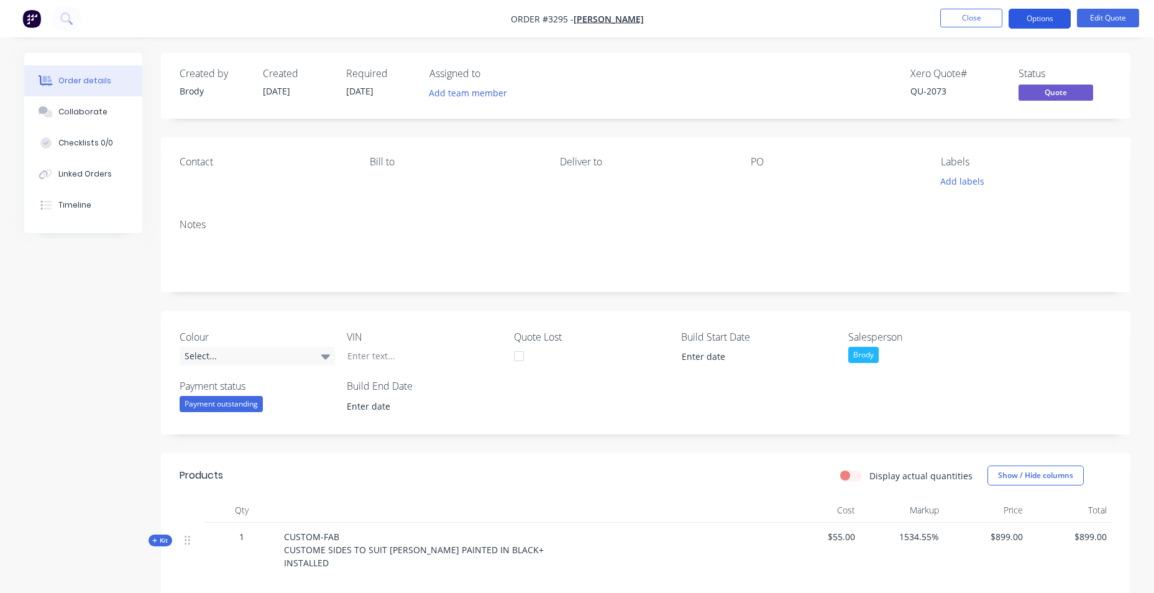
click at [1046, 12] on button "Options" at bounding box center [1040, 19] width 62 height 20
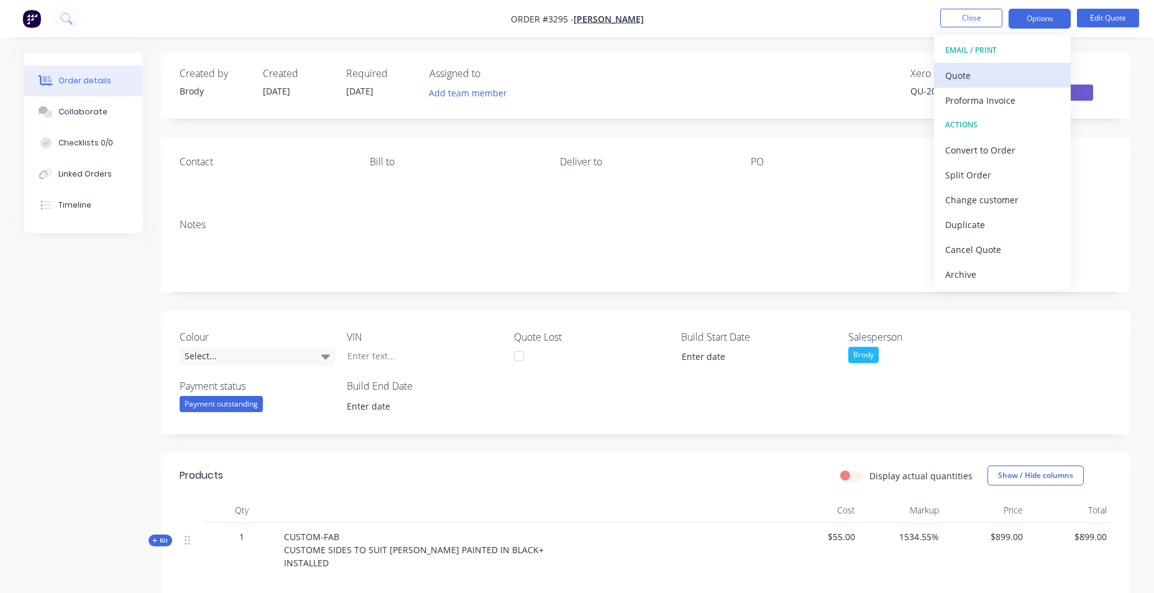
click at [1023, 68] on div "Quote" at bounding box center [1002, 75] width 114 height 18
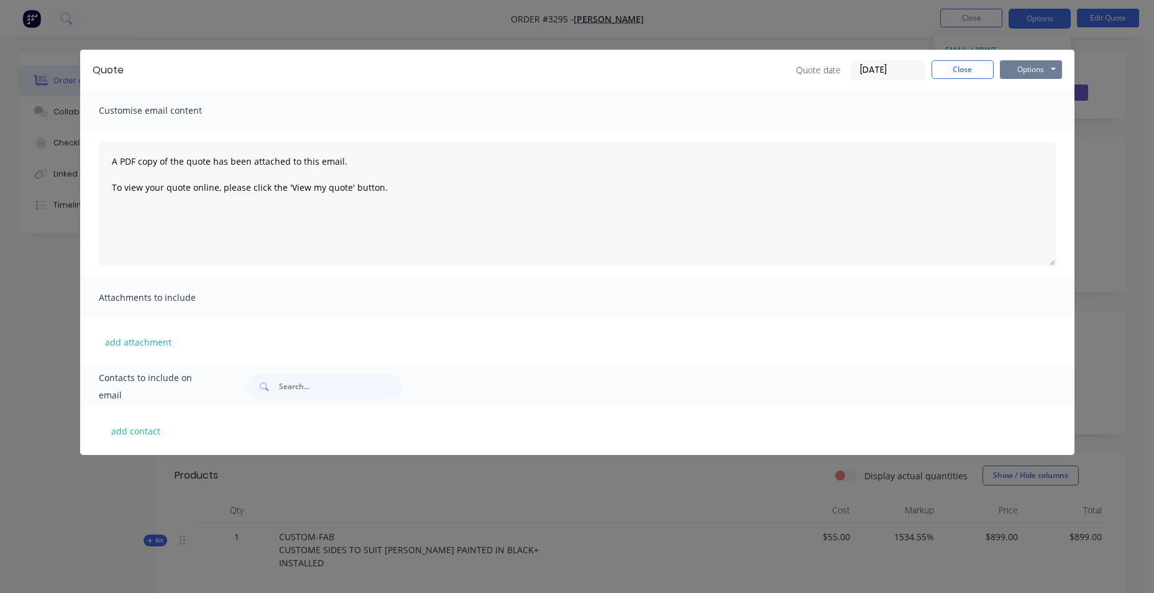
click at [1033, 73] on button "Options" at bounding box center [1031, 69] width 62 height 19
click at [1047, 139] on button "Email" at bounding box center [1040, 132] width 80 height 21
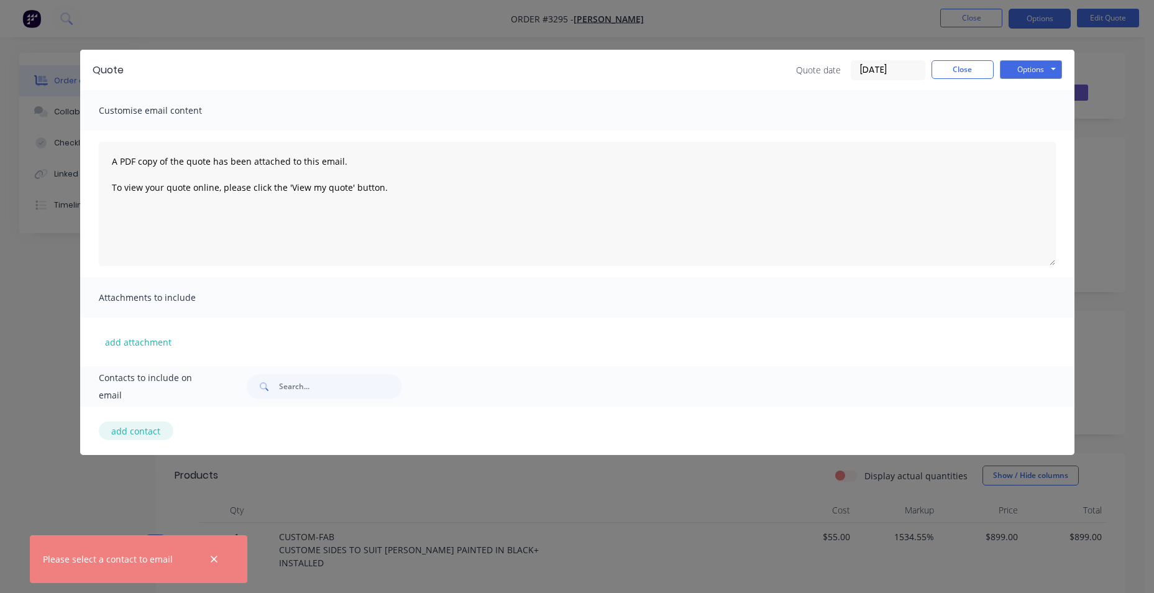
click at [148, 430] on button "add contact" at bounding box center [136, 430] width 75 height 19
select select "AU"
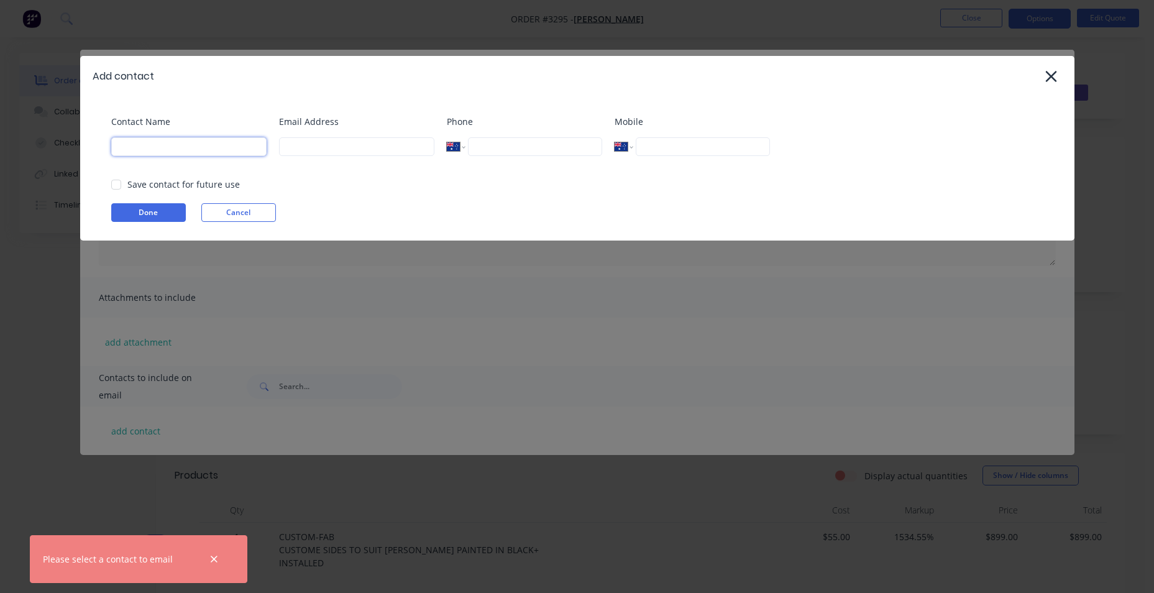
click at [237, 152] on input at bounding box center [188, 146] width 155 height 19
type input "BAD"
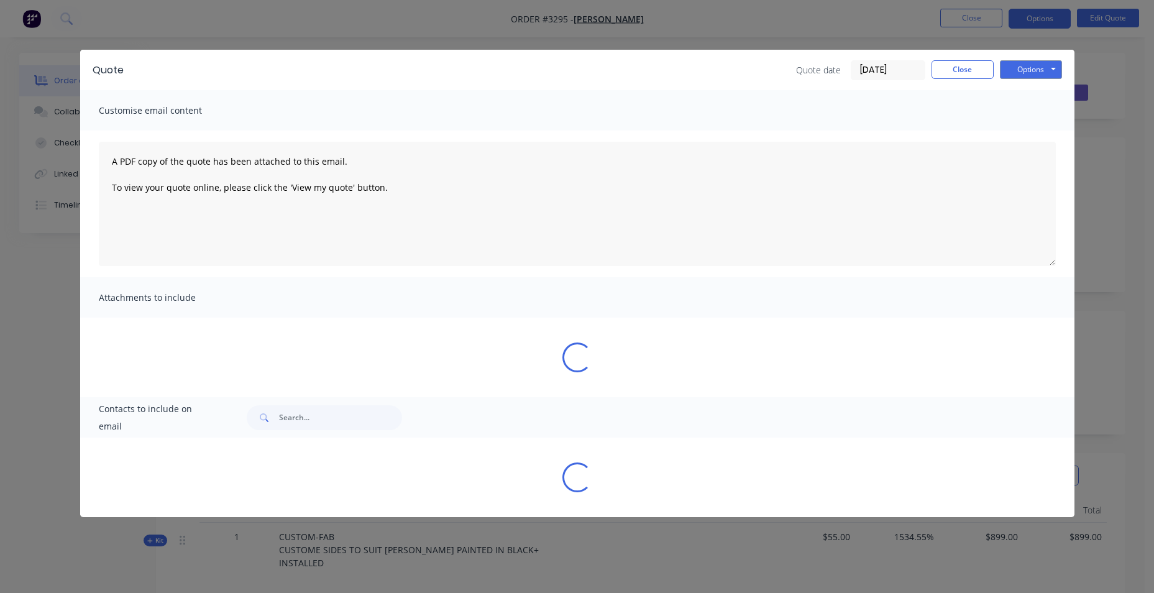
select select "AU"
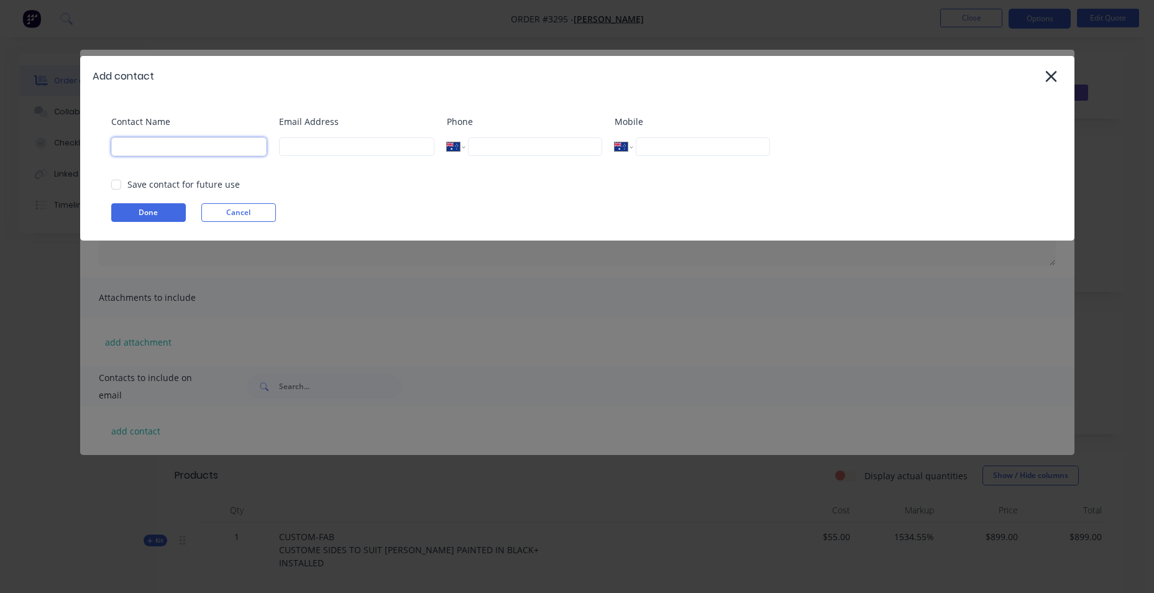
click at [222, 144] on input at bounding box center [188, 146] width 155 height 19
type input "[GEOGRAPHIC_DATA]"
click at [370, 146] on input at bounding box center [356, 146] width 155 height 19
click at [116, 184] on div at bounding box center [116, 184] width 25 height 25
type input "[EMAIL_ADDRESS][DOMAIN_NAME]"
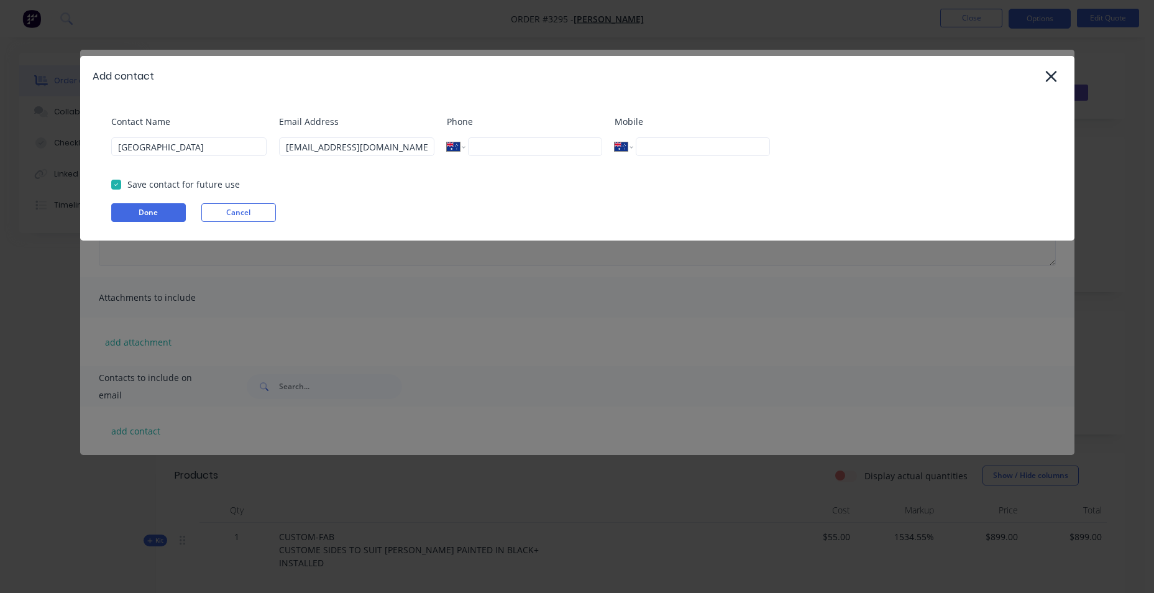
click at [126, 208] on button "Done" at bounding box center [148, 212] width 75 height 19
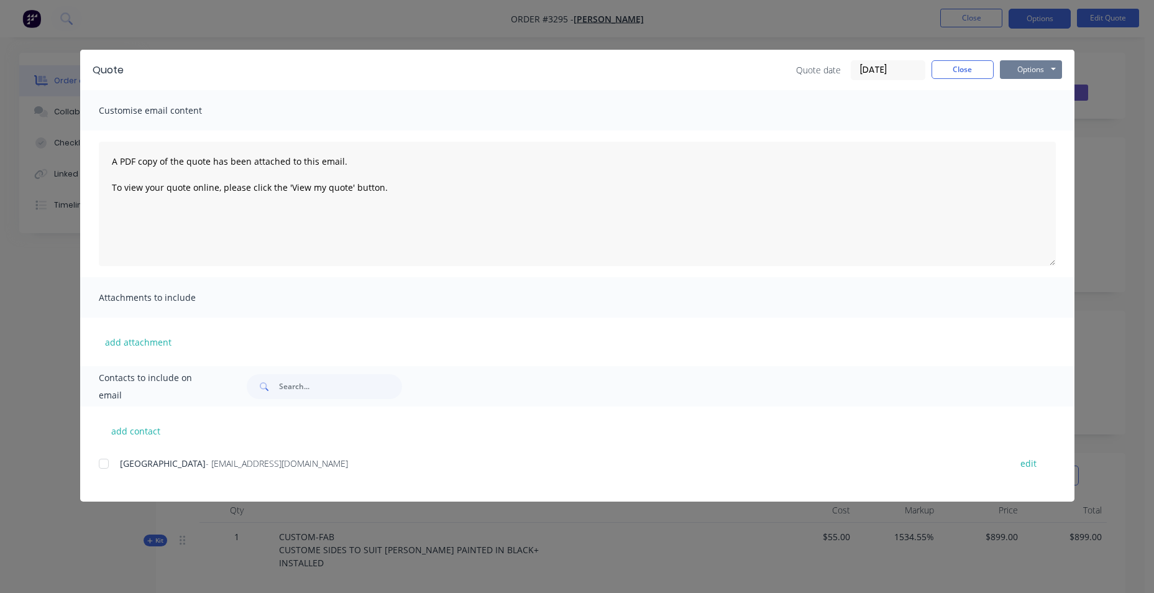
click at [1032, 66] on button "Options" at bounding box center [1031, 69] width 62 height 19
click at [1051, 137] on button "Email" at bounding box center [1040, 132] width 80 height 21
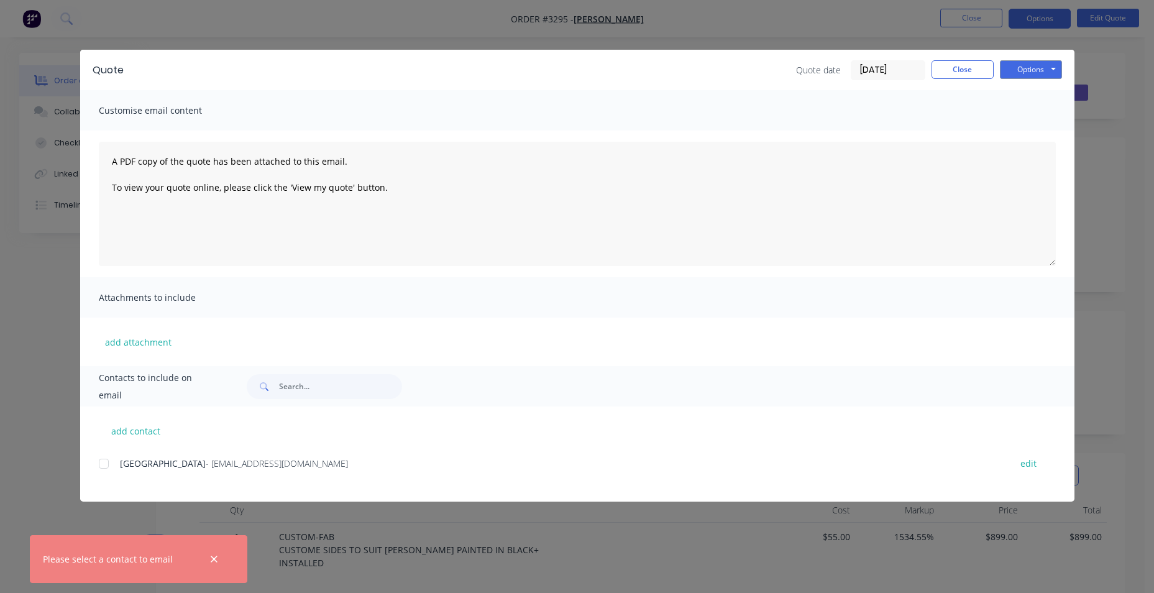
click at [102, 466] on div at bounding box center [103, 463] width 25 height 25
click at [1035, 65] on button "Options" at bounding box center [1031, 69] width 62 height 19
click at [1035, 132] on button "Email" at bounding box center [1040, 132] width 80 height 21
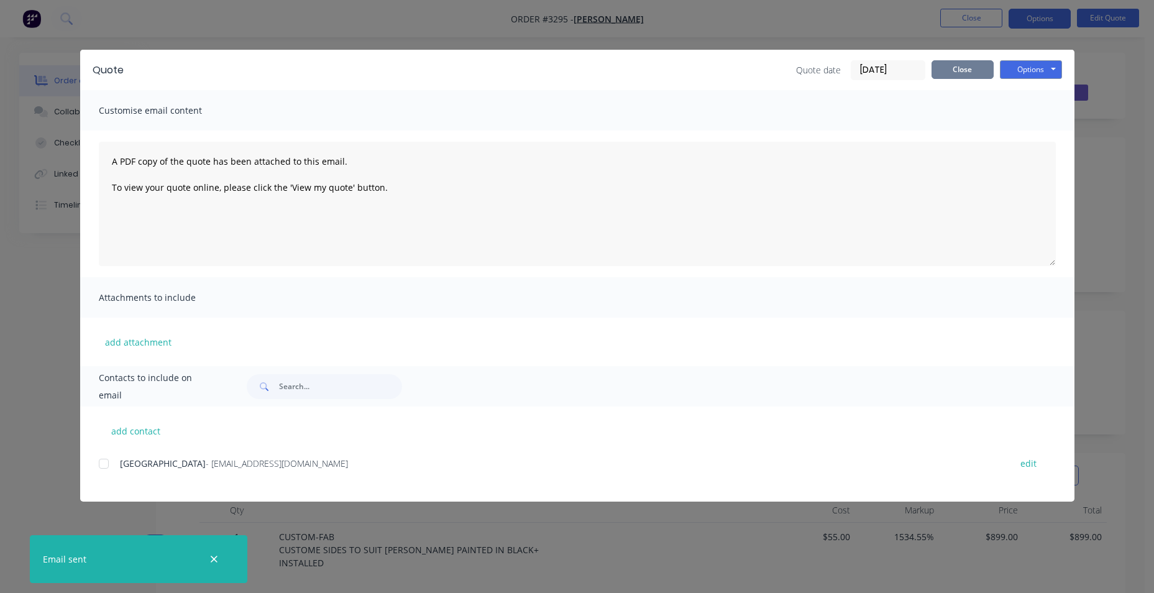
click at [945, 71] on button "Close" at bounding box center [962, 69] width 62 height 19
